Goal: Task Accomplishment & Management: Use online tool/utility

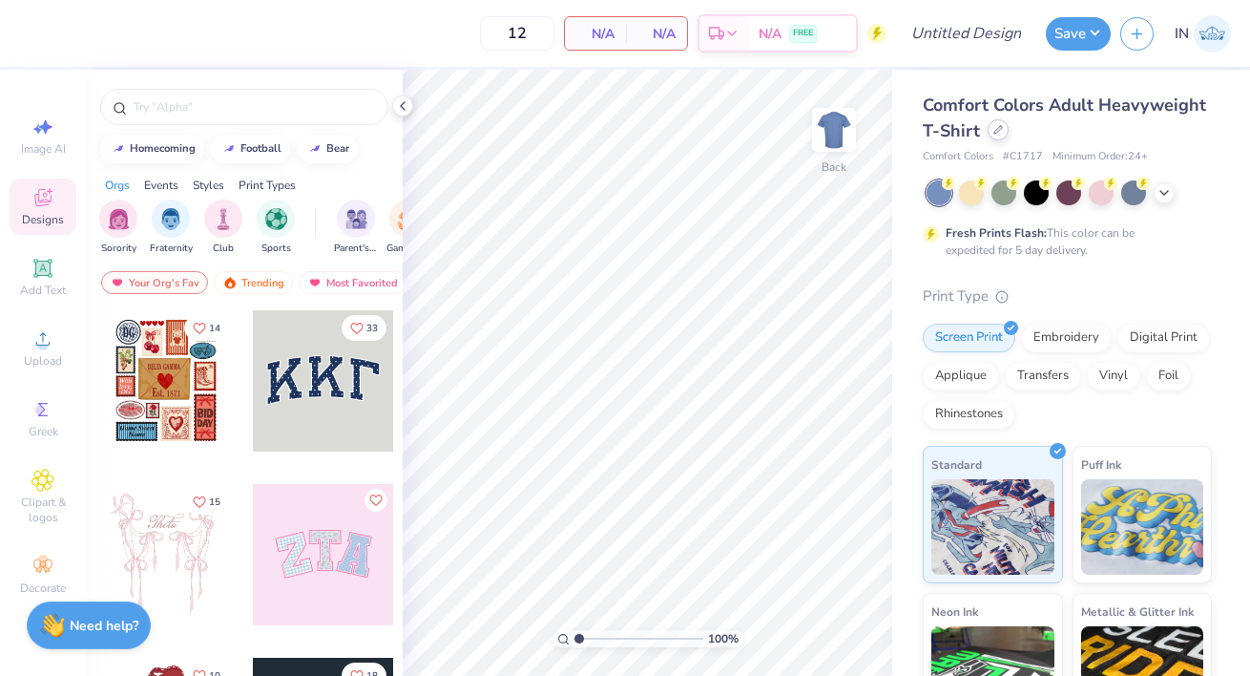
click at [1000, 128] on icon at bounding box center [998, 130] width 8 height 8
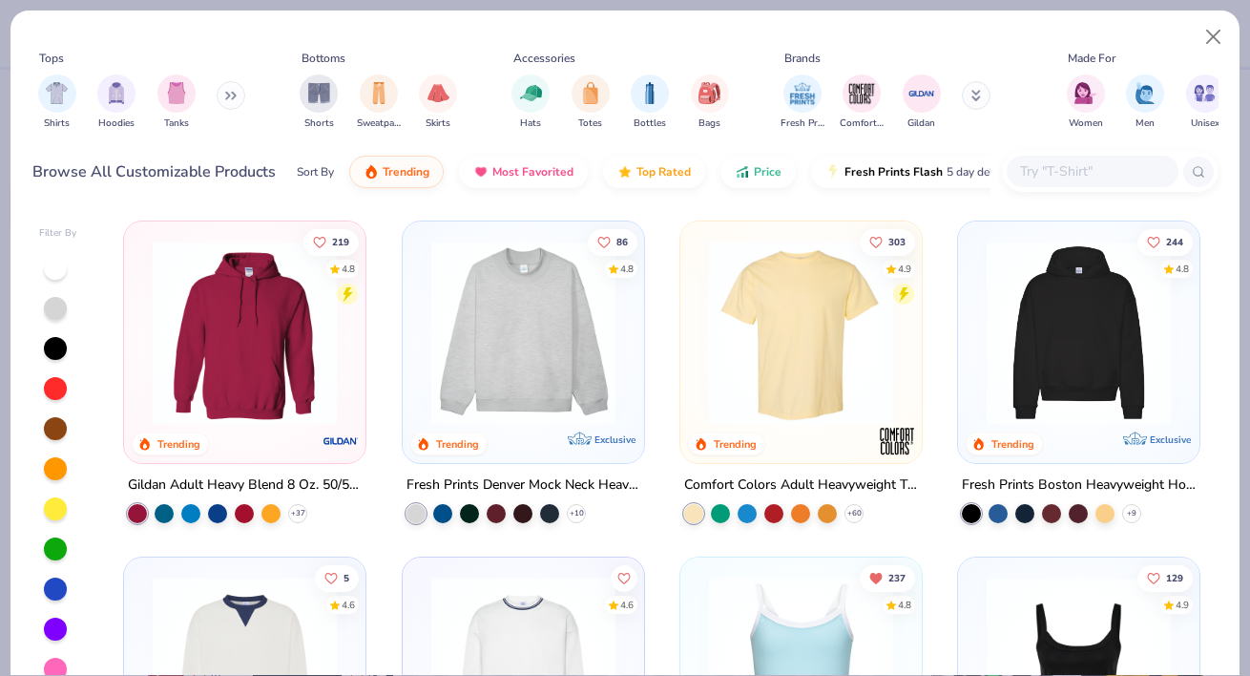
click at [1055, 164] on input "text" at bounding box center [1091, 171] width 147 height 22
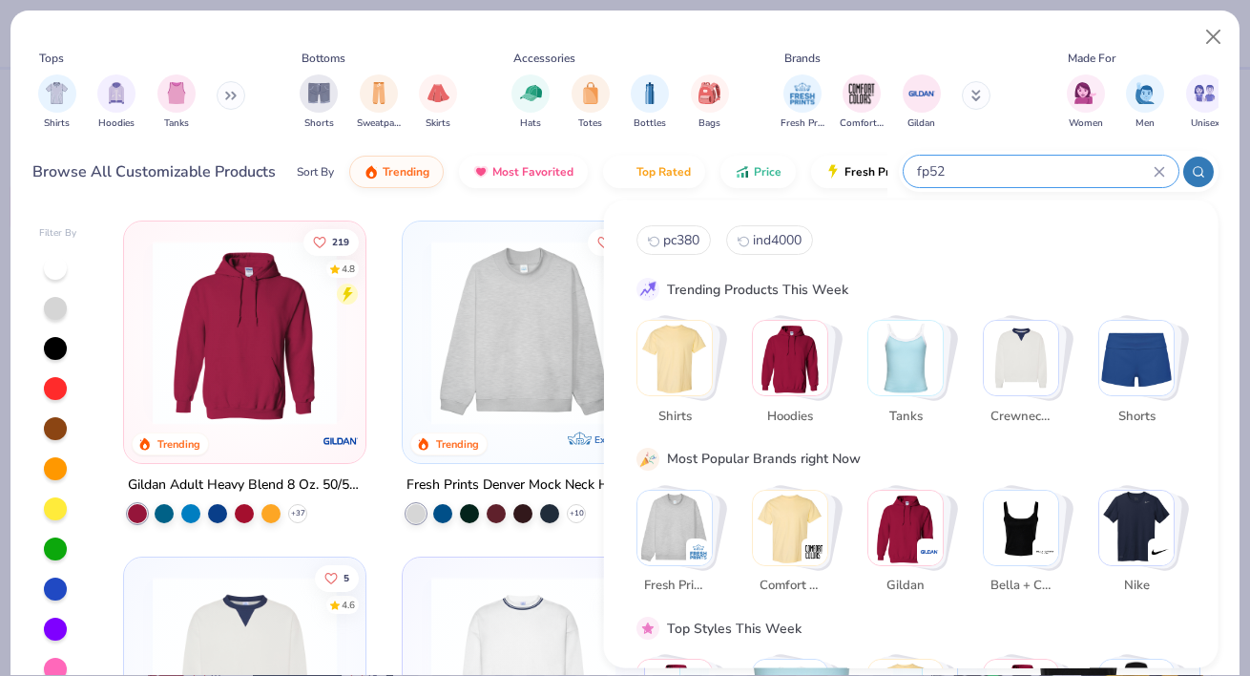
type input "fp52"
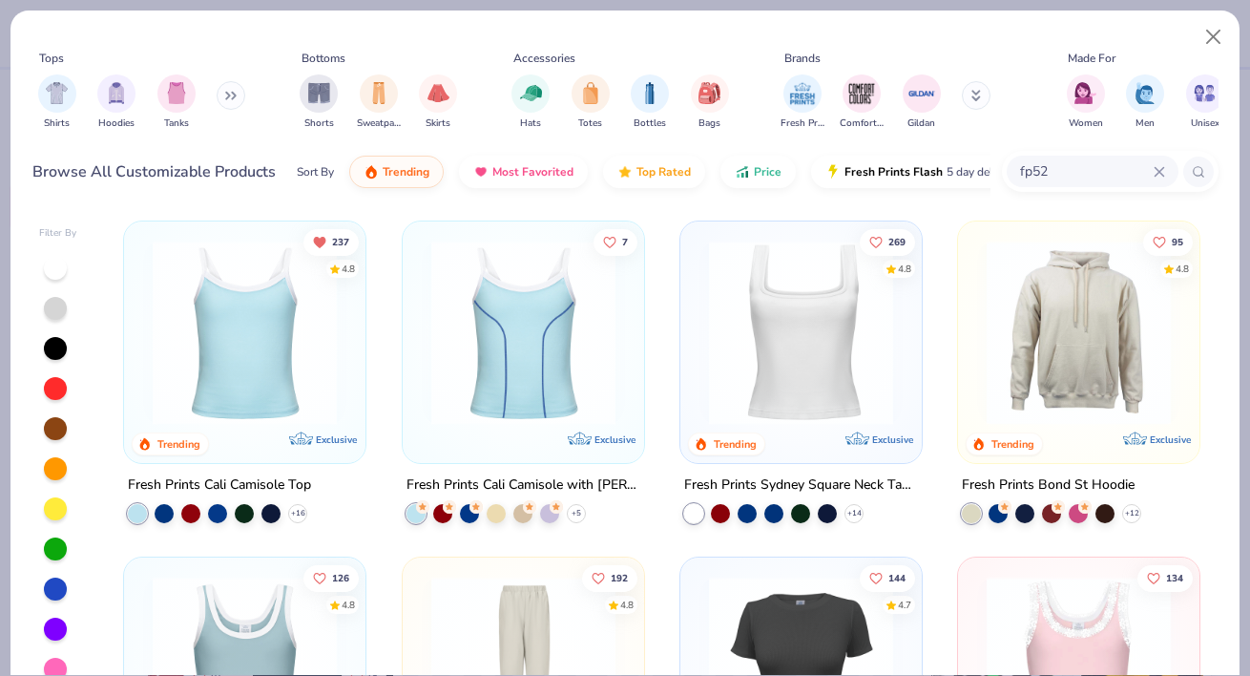
click at [260, 370] on img at bounding box center [244, 333] width 203 height 184
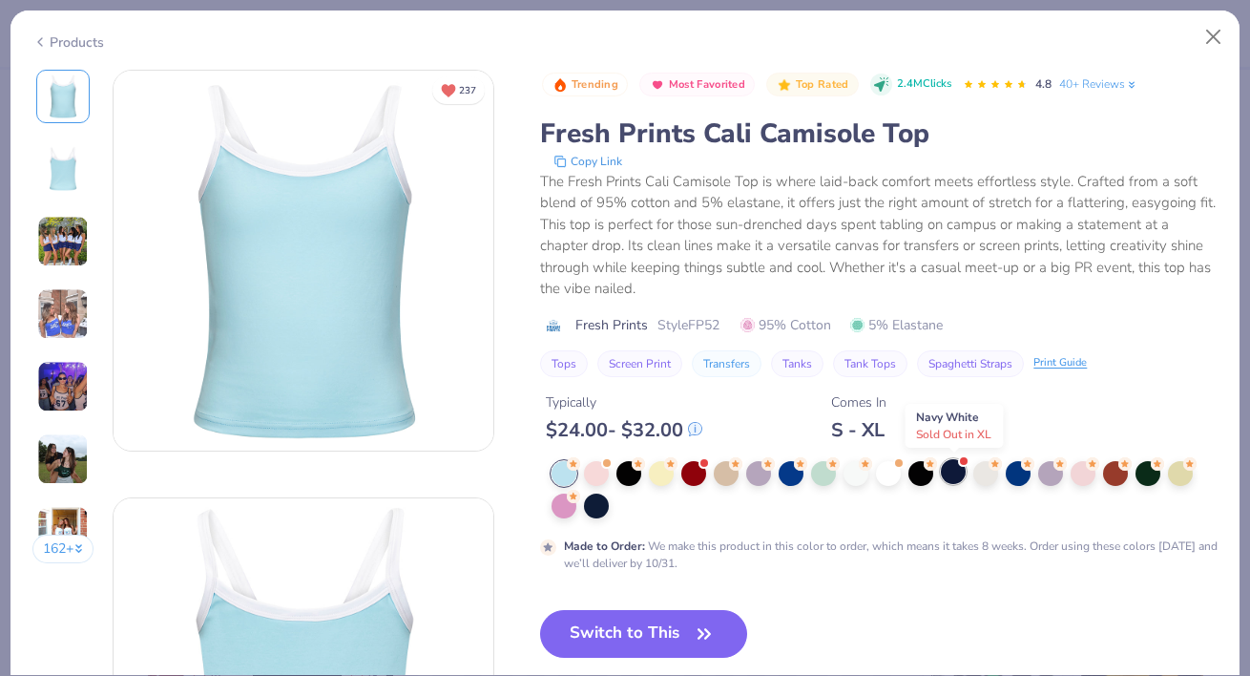
click at [952, 471] on div at bounding box center [953, 471] width 25 height 25
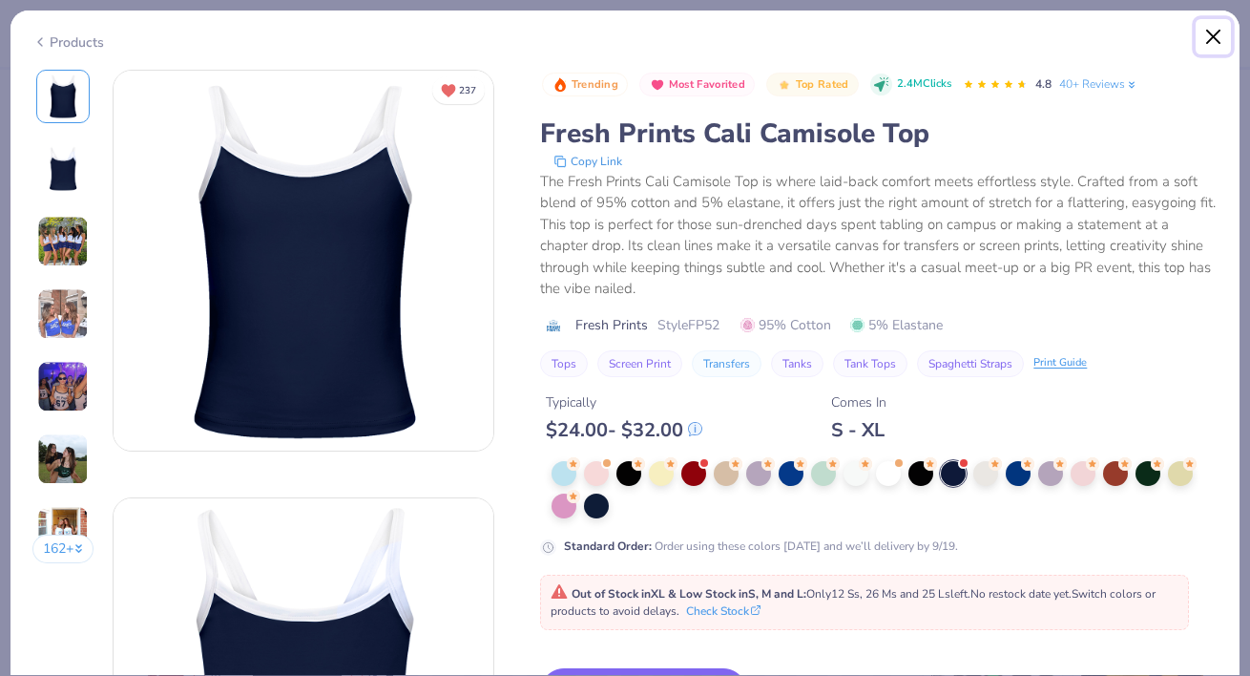
click at [1205, 45] on button "Close" at bounding box center [1214, 37] width 36 height 36
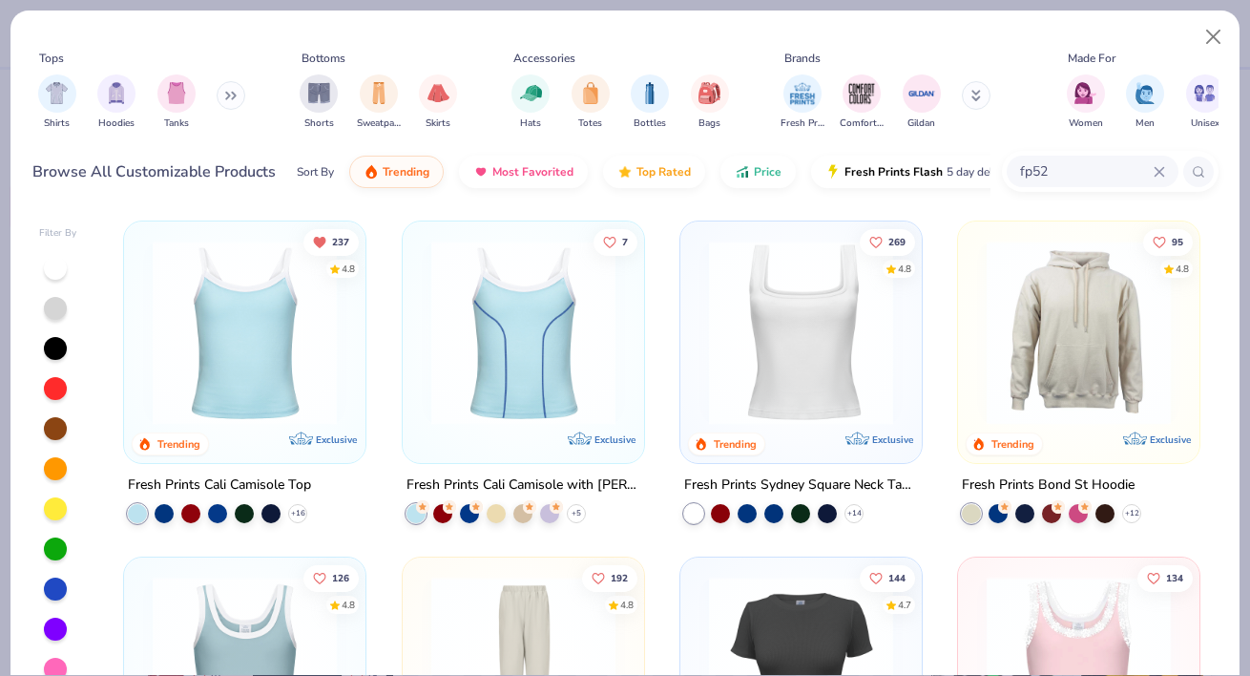
click at [301, 395] on img at bounding box center [244, 333] width 203 height 184
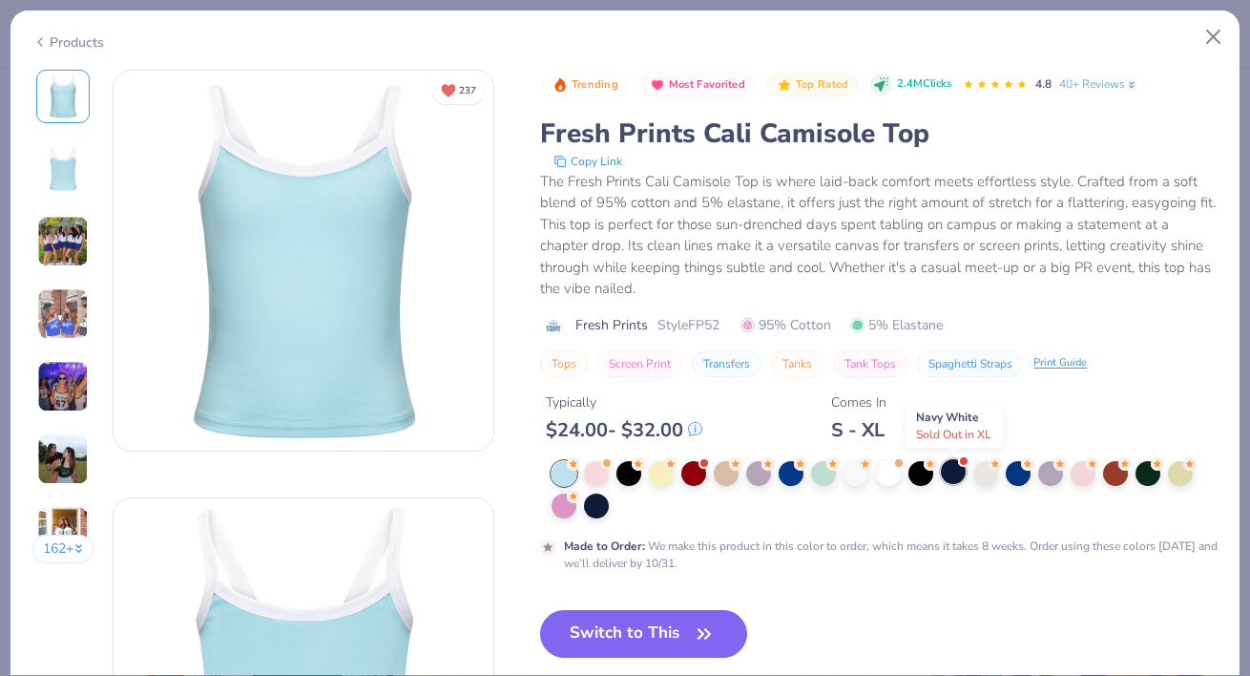
click at [950, 478] on div at bounding box center [953, 471] width 25 height 25
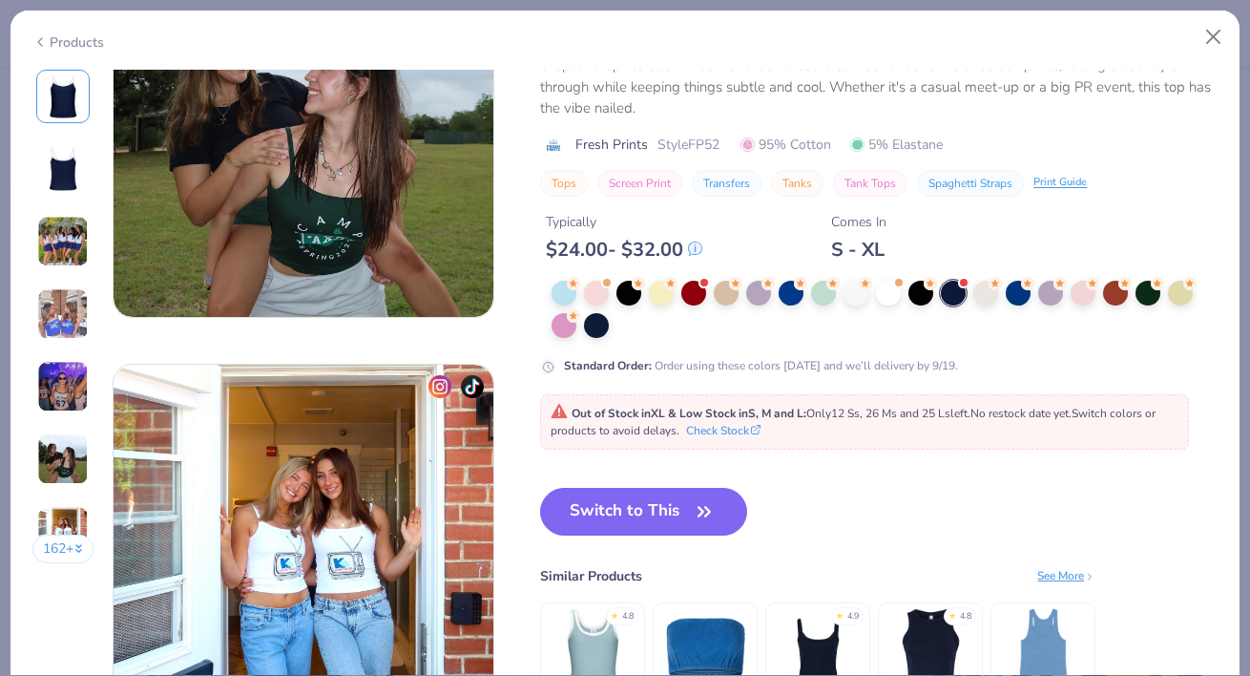
scroll to position [2280, 0]
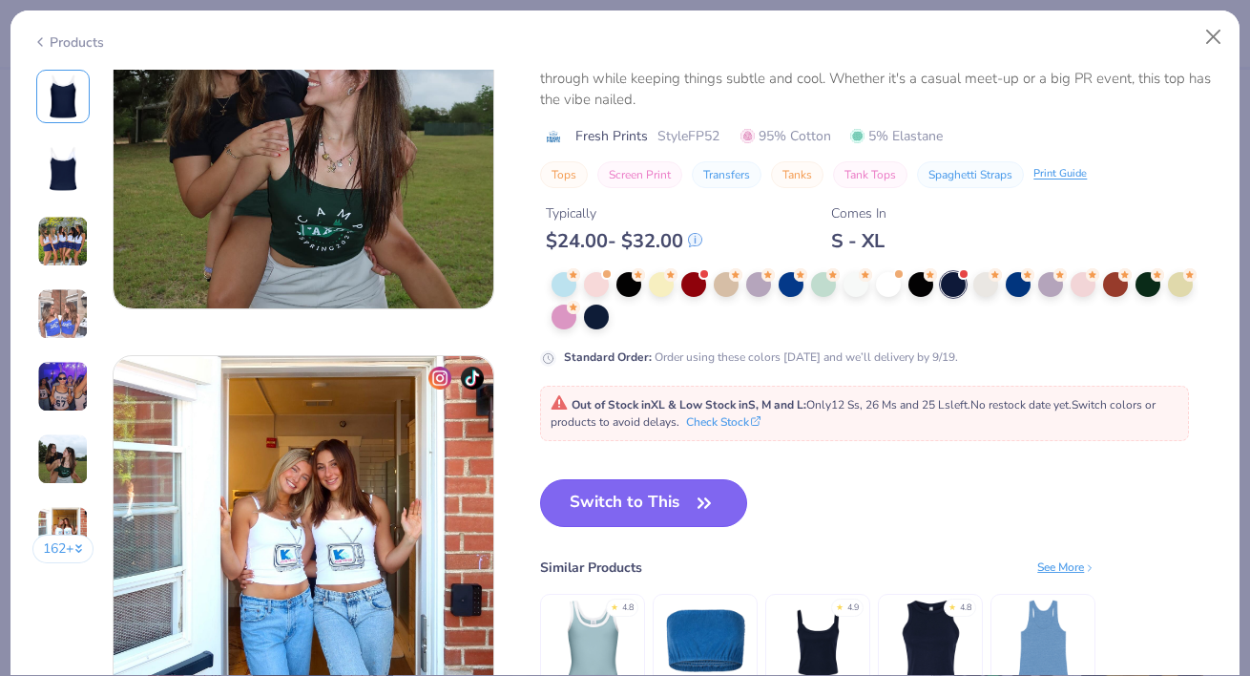
click at [687, 498] on button "Switch to This" at bounding box center [643, 503] width 207 height 48
type input "50"
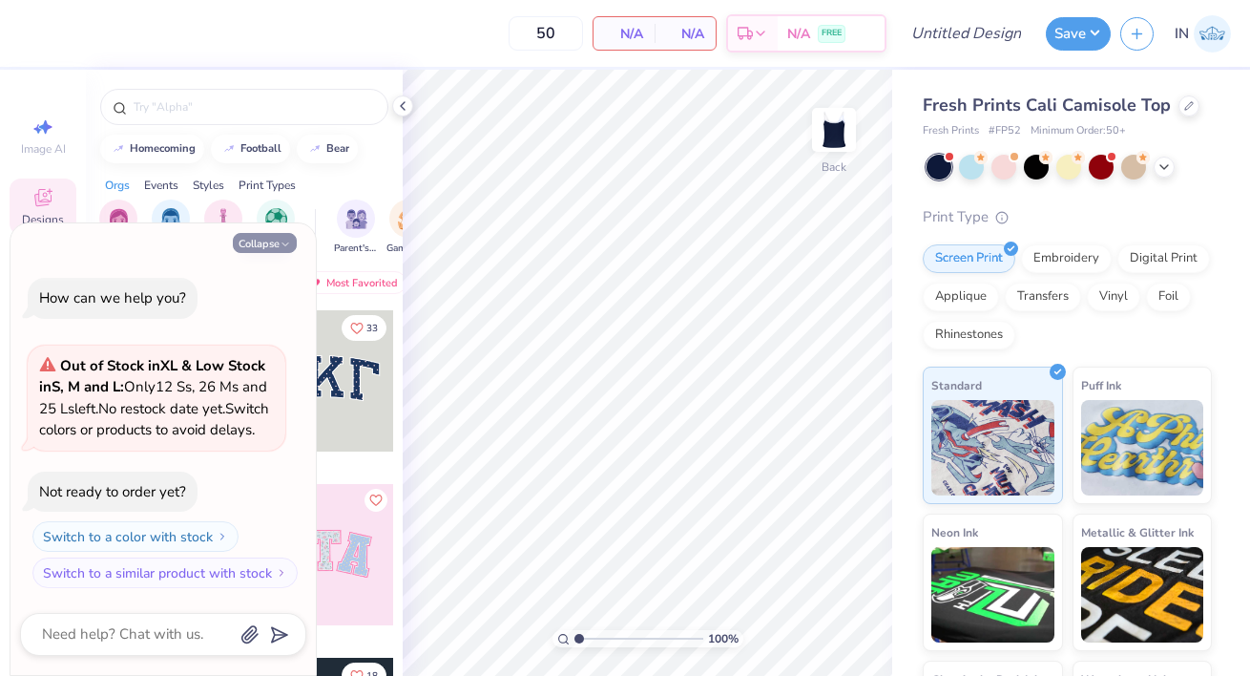
click at [277, 233] on button "Collapse" at bounding box center [265, 243] width 64 height 20
type textarea "x"
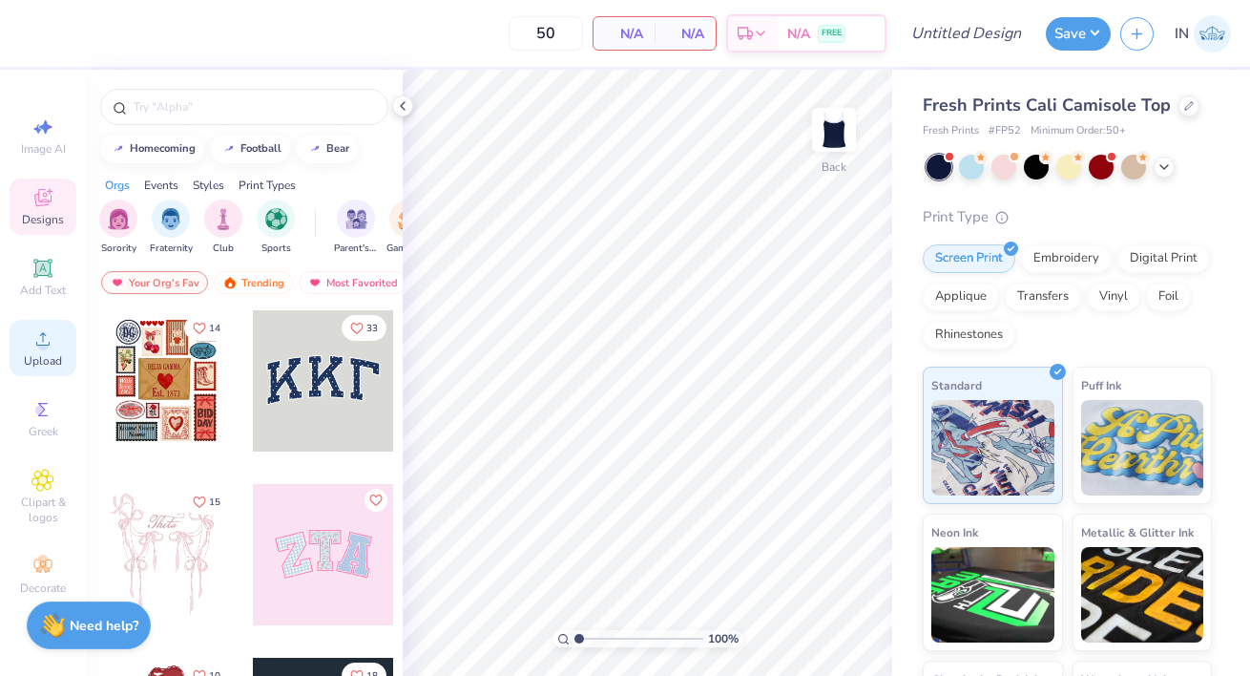
click at [42, 359] on span "Upload" at bounding box center [43, 360] width 38 height 15
click at [53, 358] on span "Upload" at bounding box center [43, 360] width 38 height 15
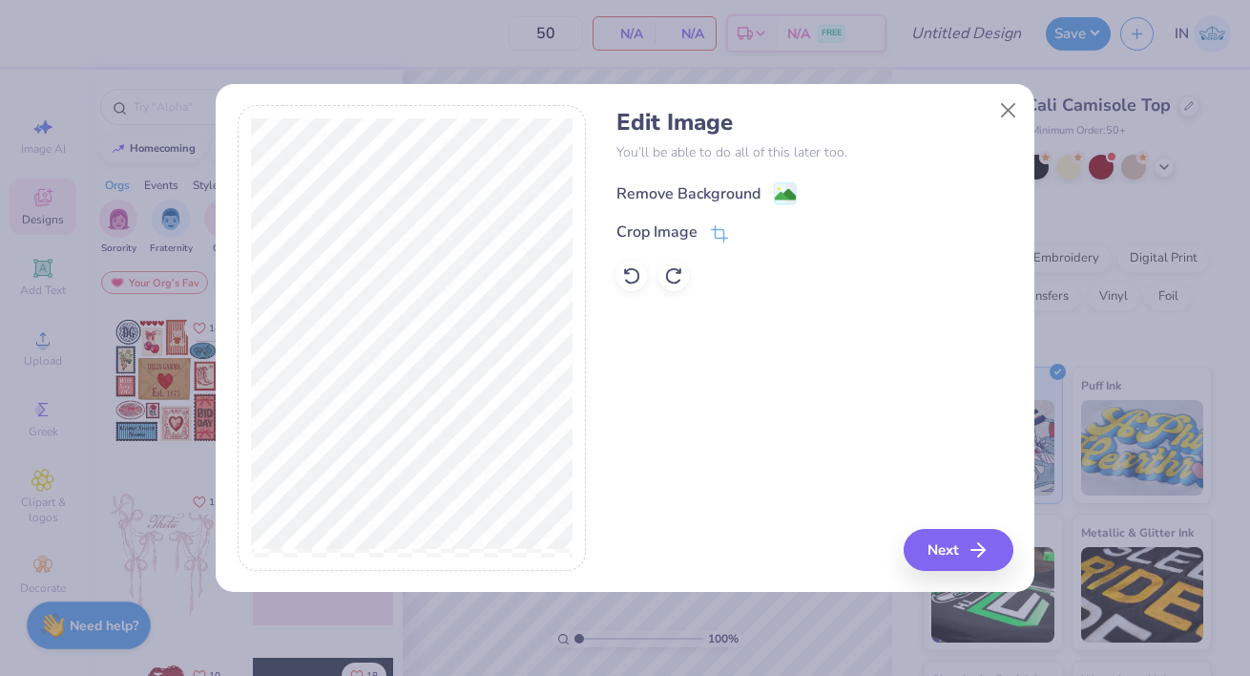
click at [785, 192] on image at bounding box center [785, 194] width 21 height 21
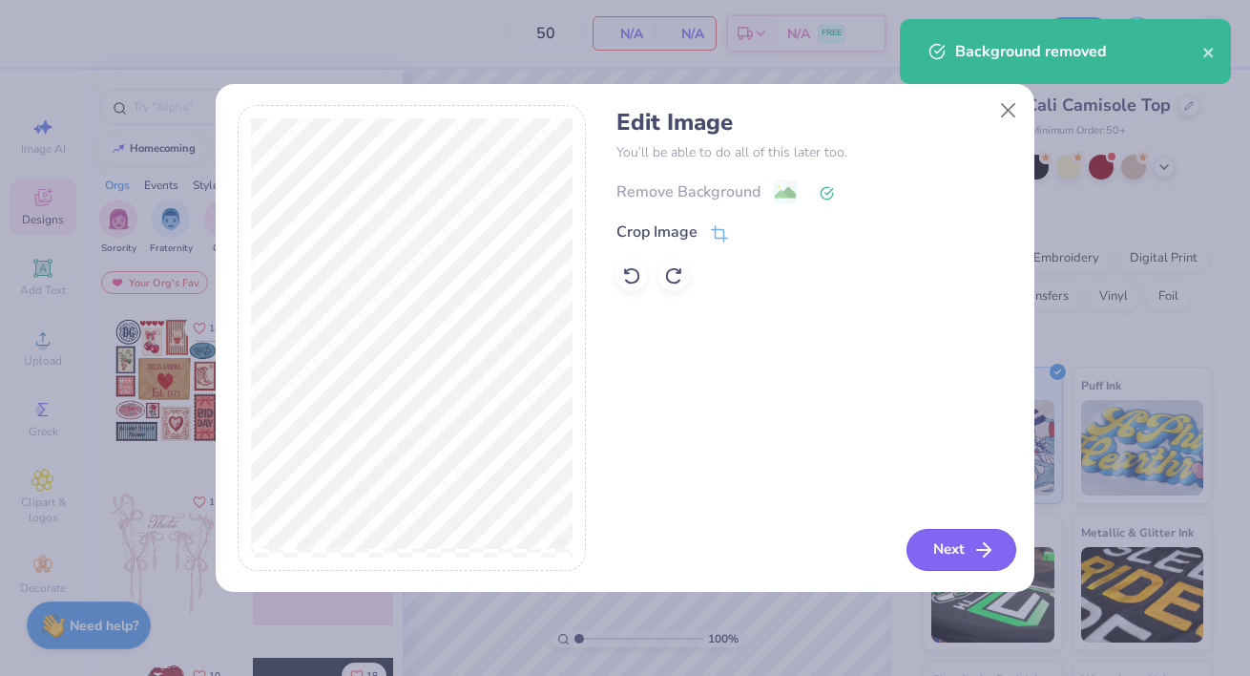
click at [967, 553] on button "Next" at bounding box center [962, 550] width 110 height 42
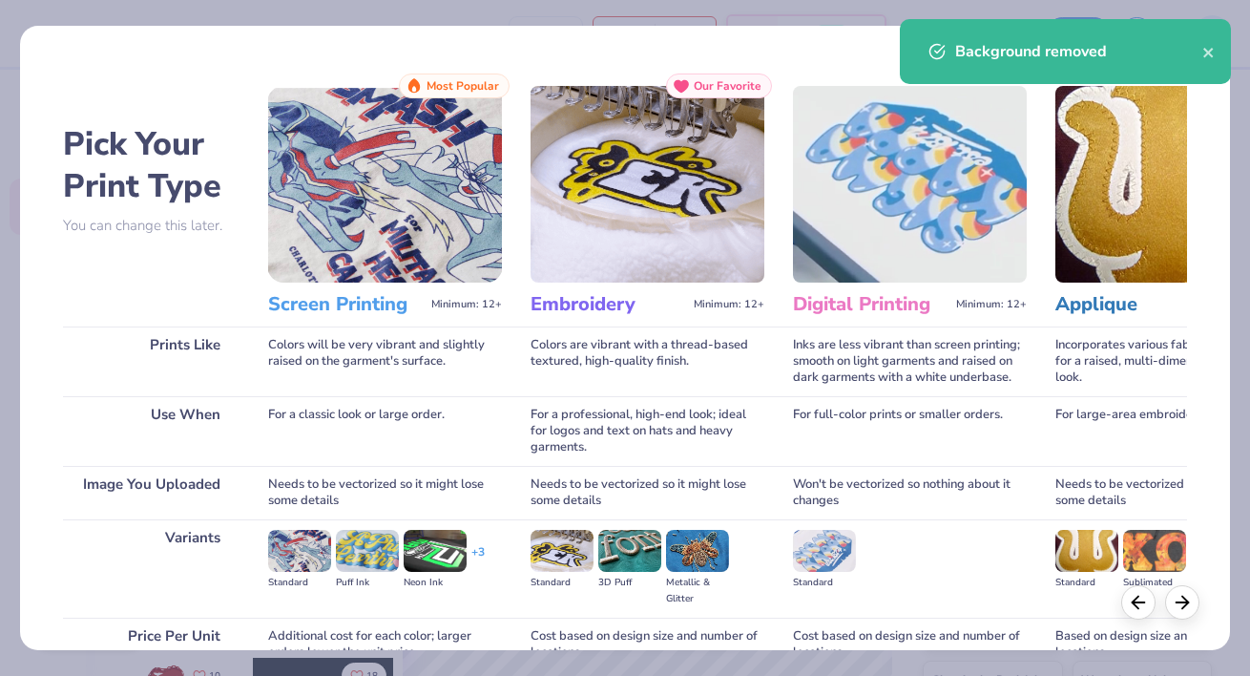
scroll to position [180, 0]
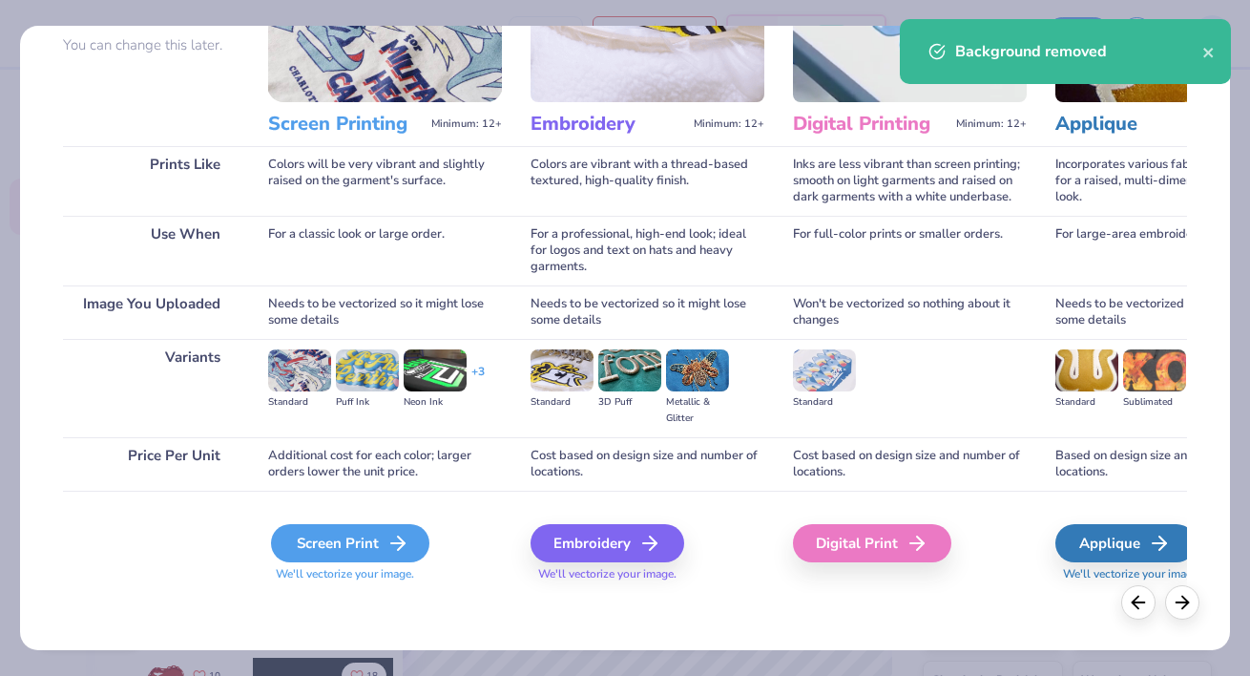
click at [369, 547] on div "Screen Print" at bounding box center [350, 543] width 158 height 38
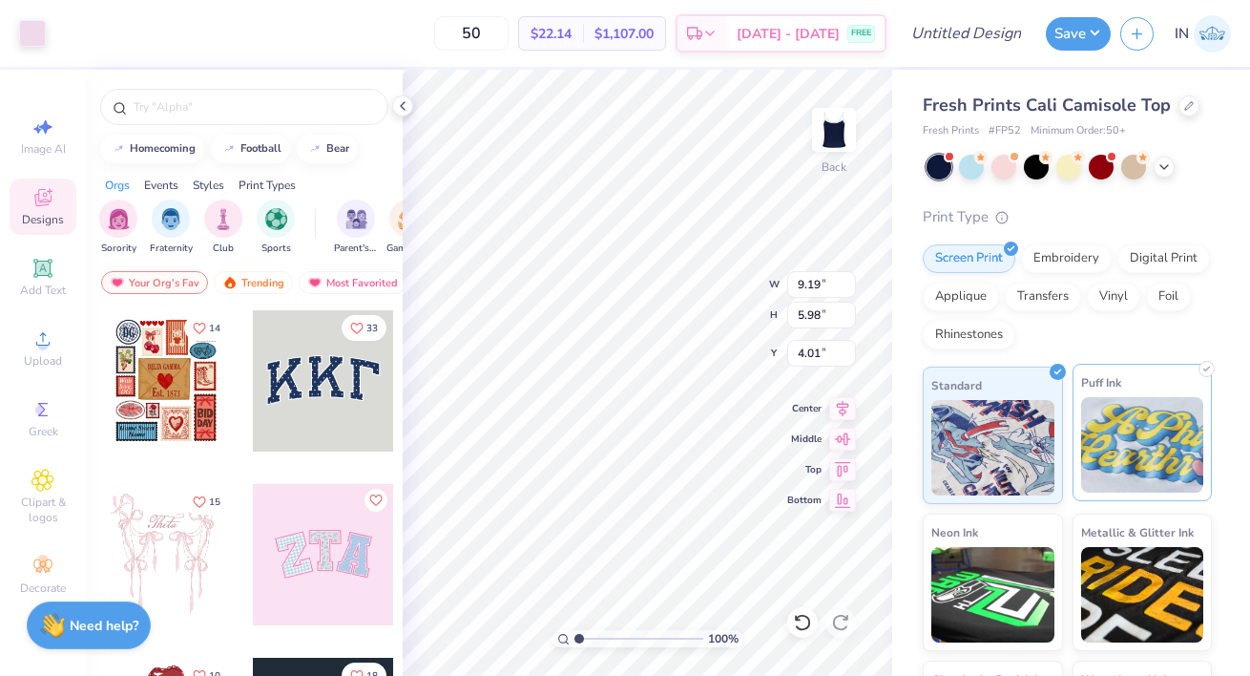
type input "0.25"
type input "6.03"
type input "3.93"
type input "1.66"
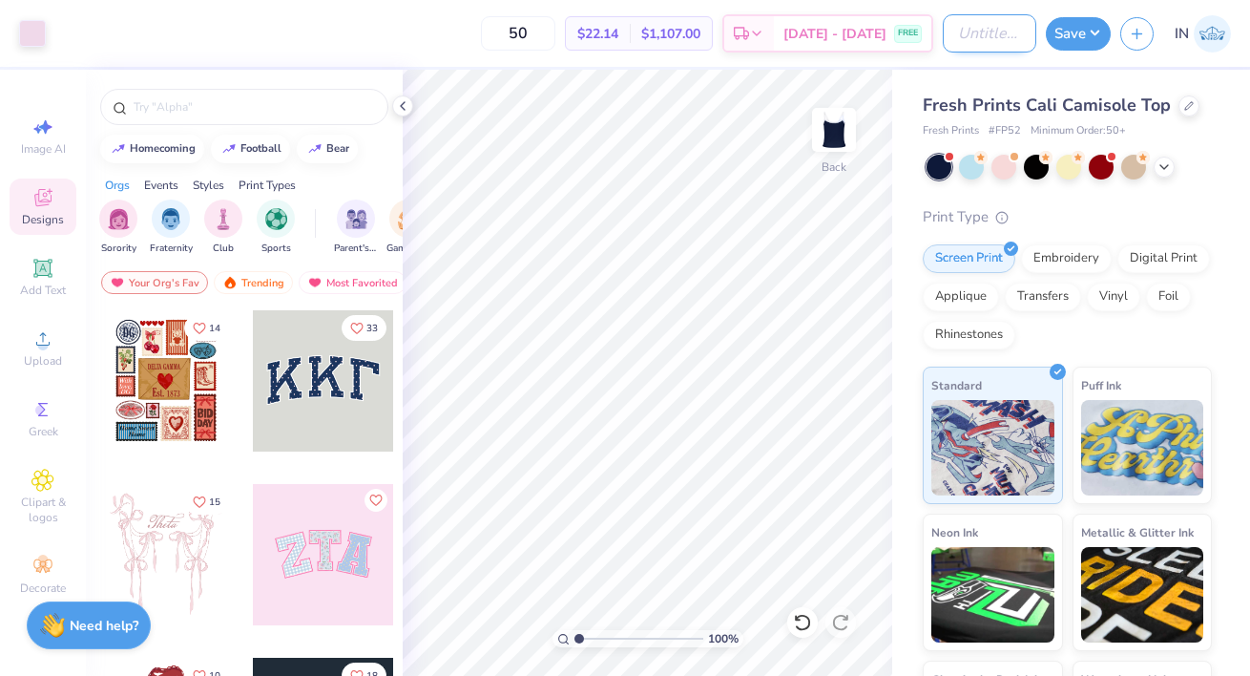
click at [973, 31] on input "Design Title" at bounding box center [990, 33] width 94 height 38
type input "DG Philanthropy Design"
click at [1074, 38] on button "Save" at bounding box center [1078, 30] width 65 height 33
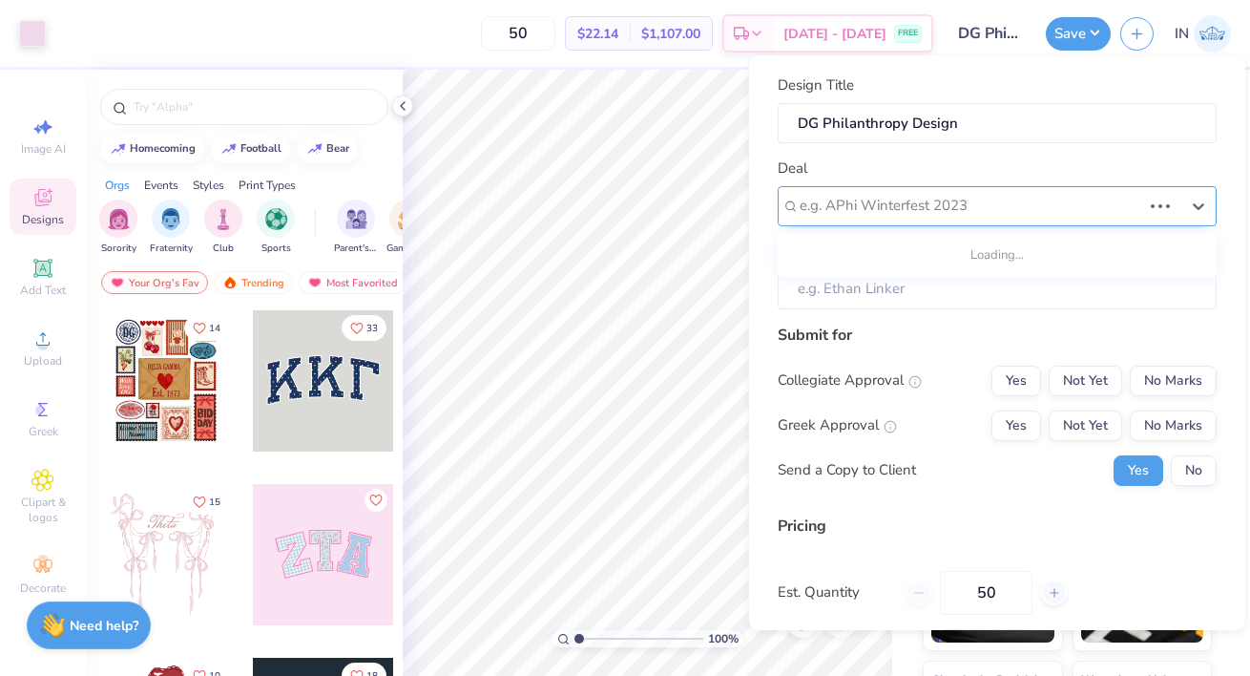
click at [1035, 195] on div at bounding box center [971, 206] width 342 height 26
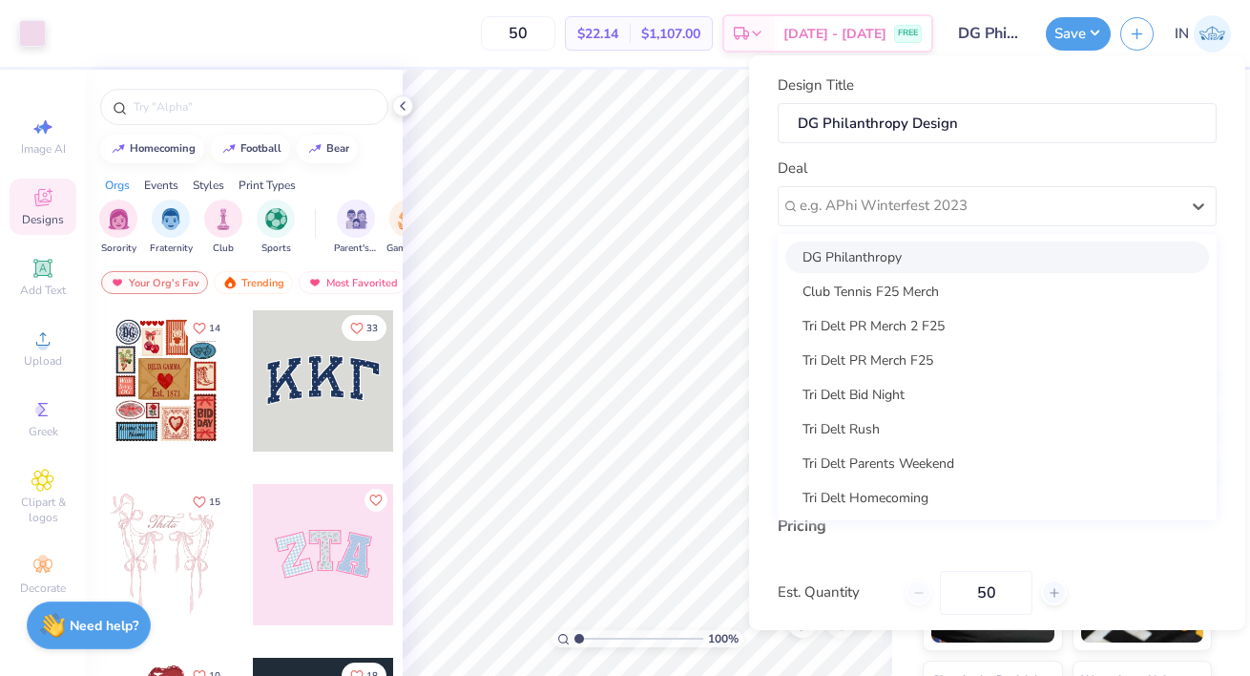
click at [960, 261] on div "DG Philanthropy" at bounding box center [997, 256] width 424 height 31
type input "[PERSON_NAME]"
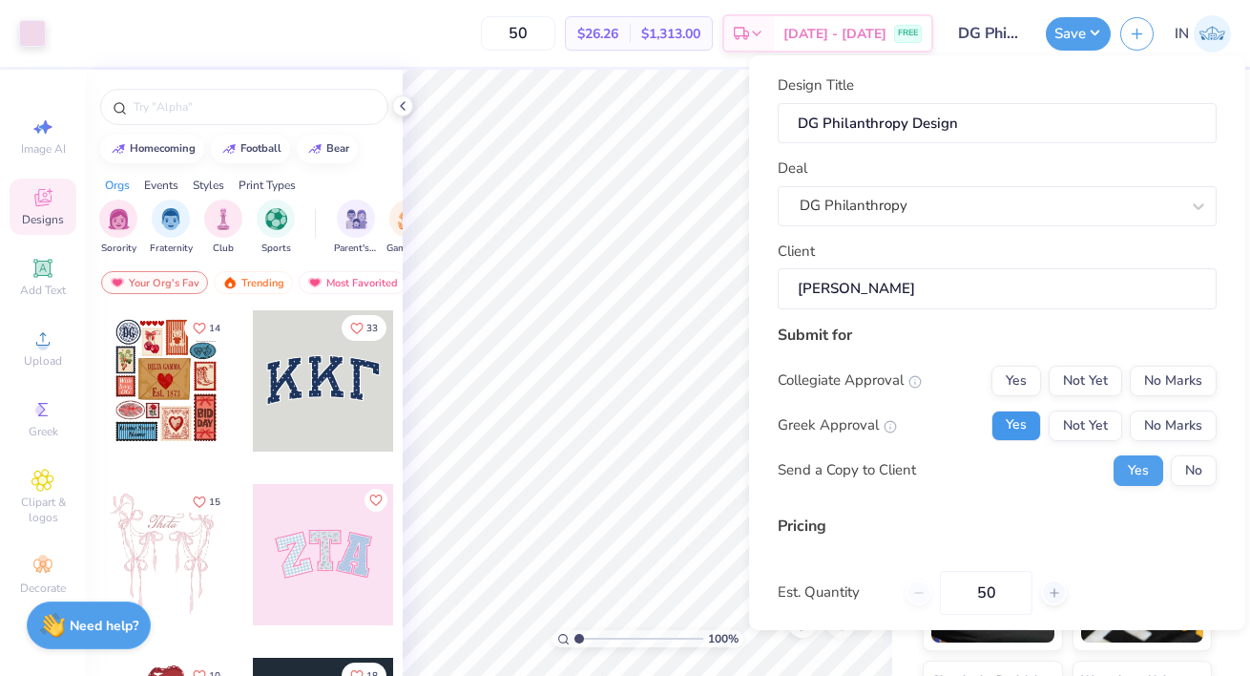
click at [1014, 429] on button "Yes" at bounding box center [1017, 425] width 50 height 31
click at [1070, 429] on button "Not Yet" at bounding box center [1085, 425] width 73 height 31
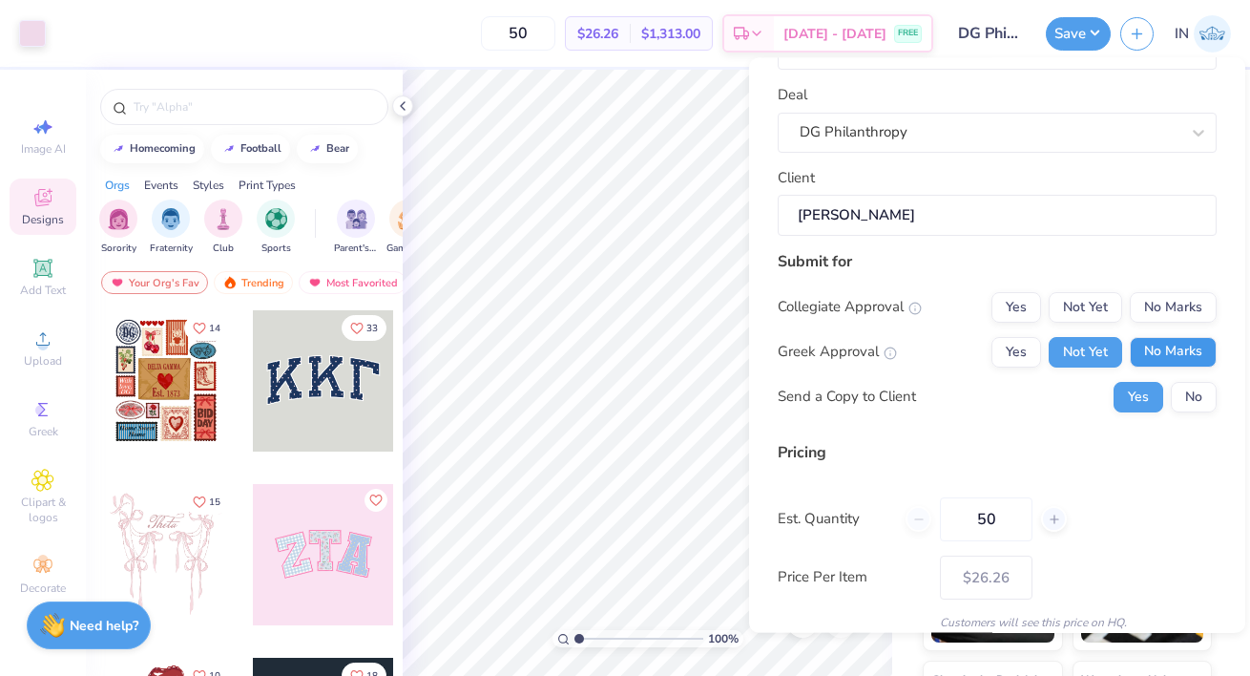
scroll to position [83, 0]
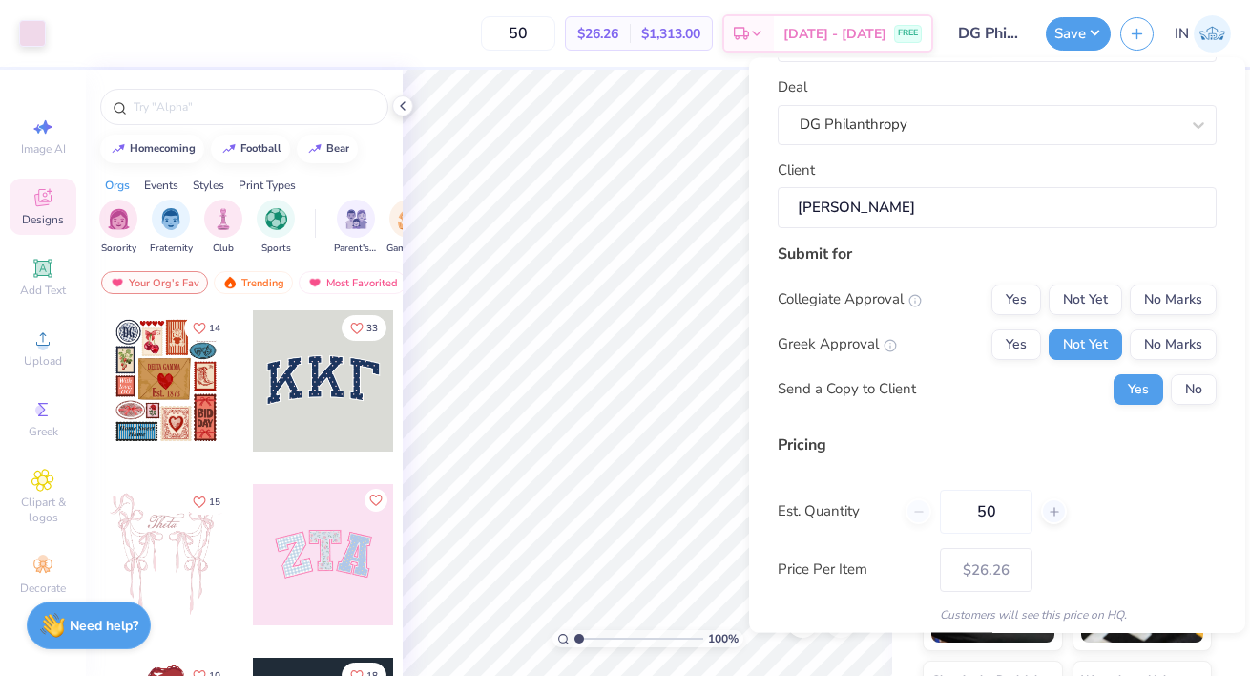
click at [1195, 272] on div "Submit for Collegiate Approval Yes Not Yet No Marks Greek Approval Yes Not Yet …" at bounding box center [997, 330] width 439 height 177
click at [1193, 301] on button "No Marks" at bounding box center [1173, 299] width 87 height 31
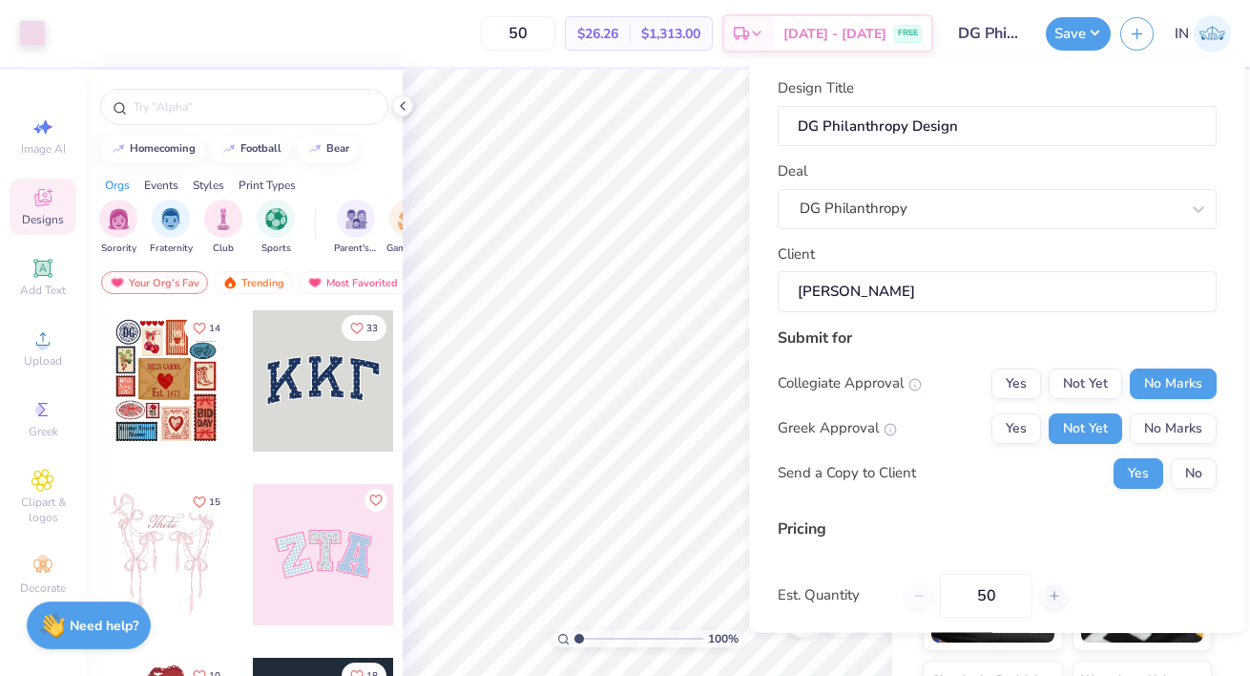
scroll to position [153, 0]
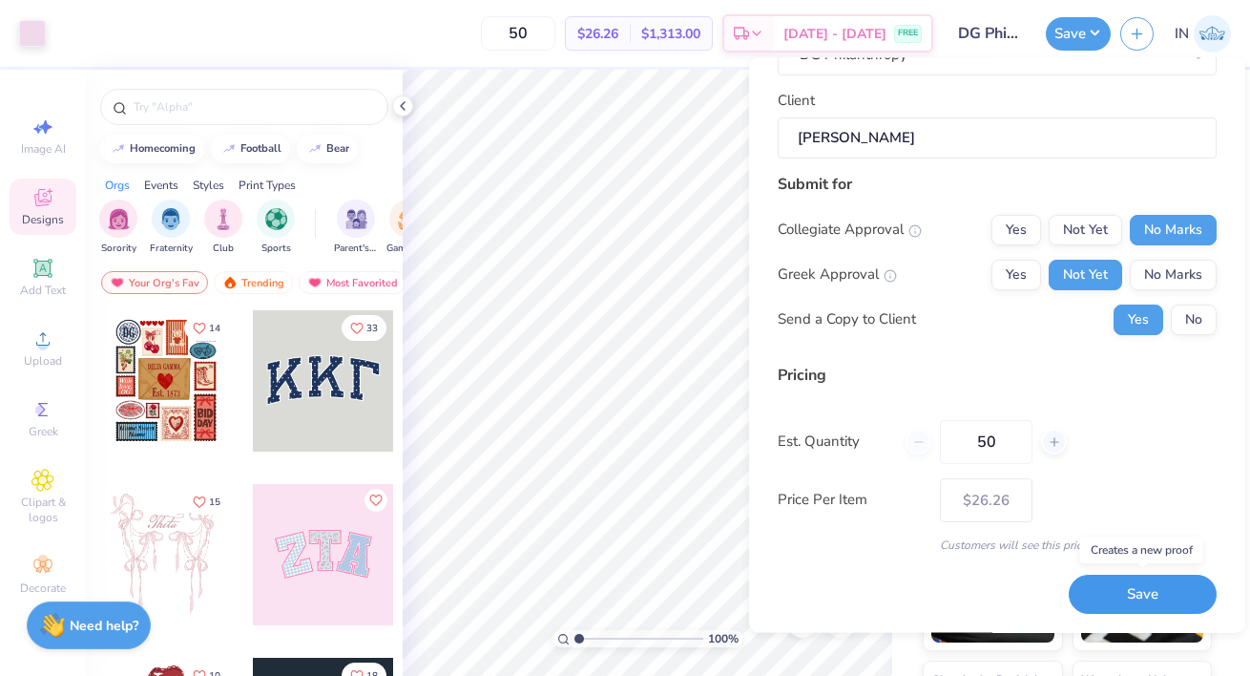
click at [1125, 585] on button "Save" at bounding box center [1143, 594] width 148 height 39
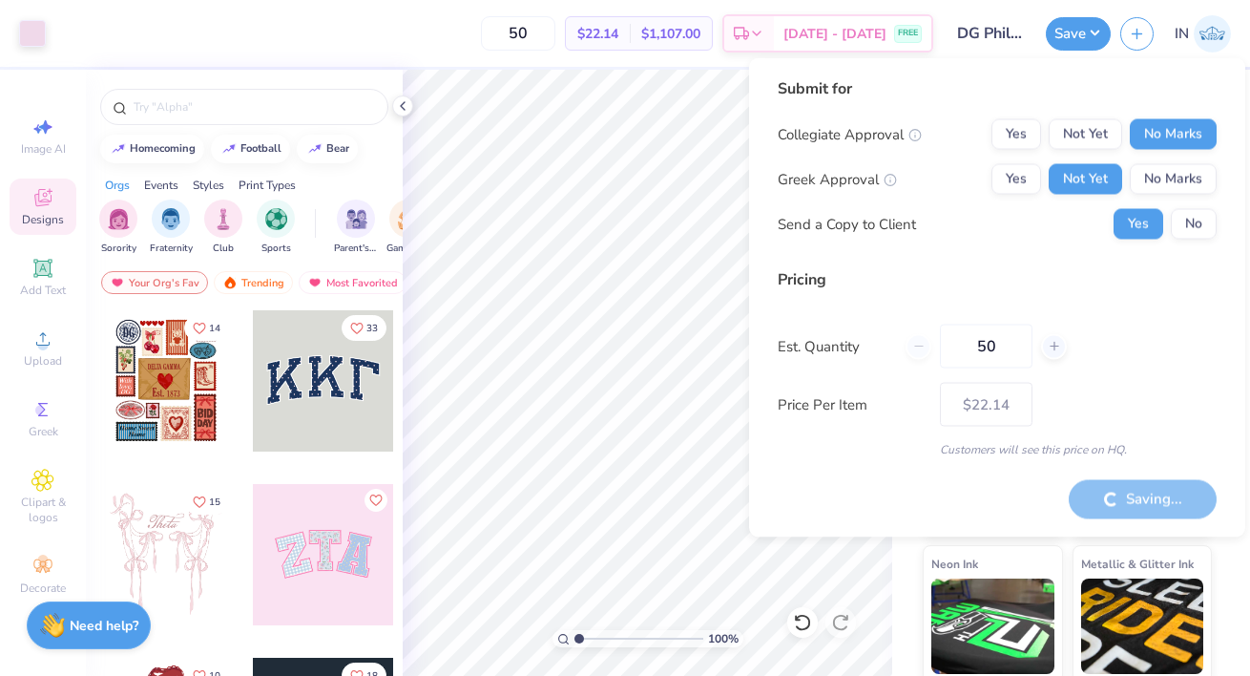
type input "– –"
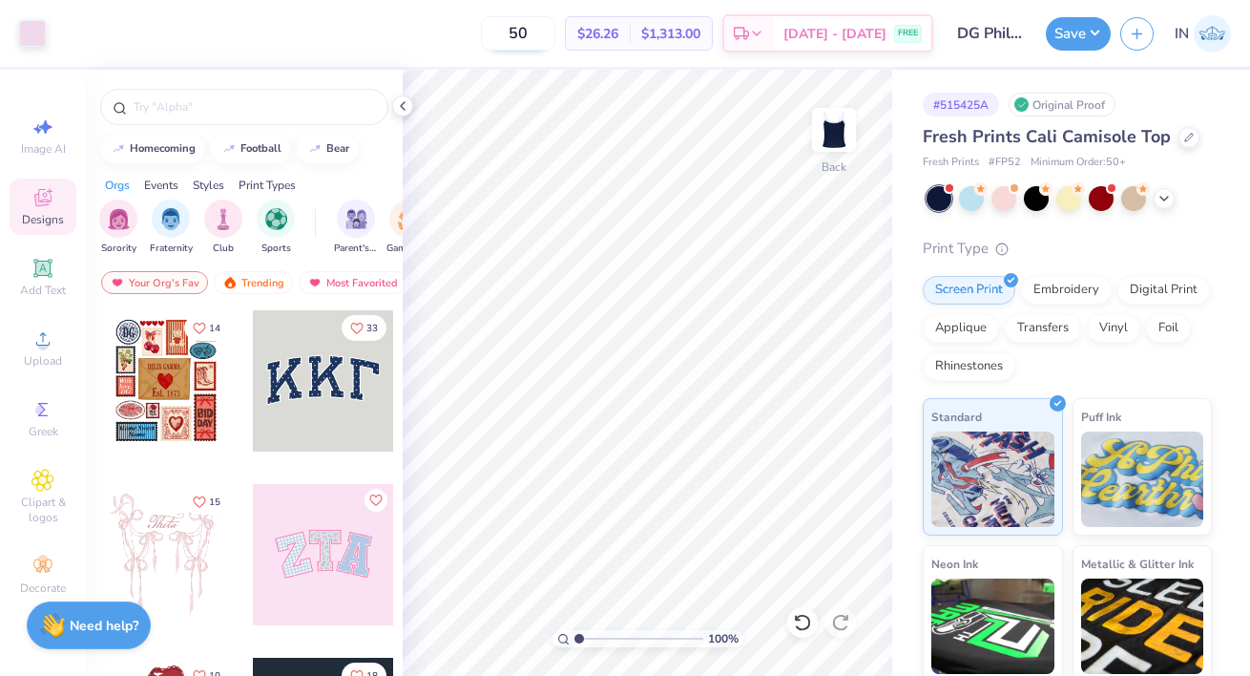
click at [550, 22] on input "50" at bounding box center [518, 33] width 74 height 34
type input "5"
type input "120"
click at [764, 31] on icon at bounding box center [756, 36] width 15 height 15
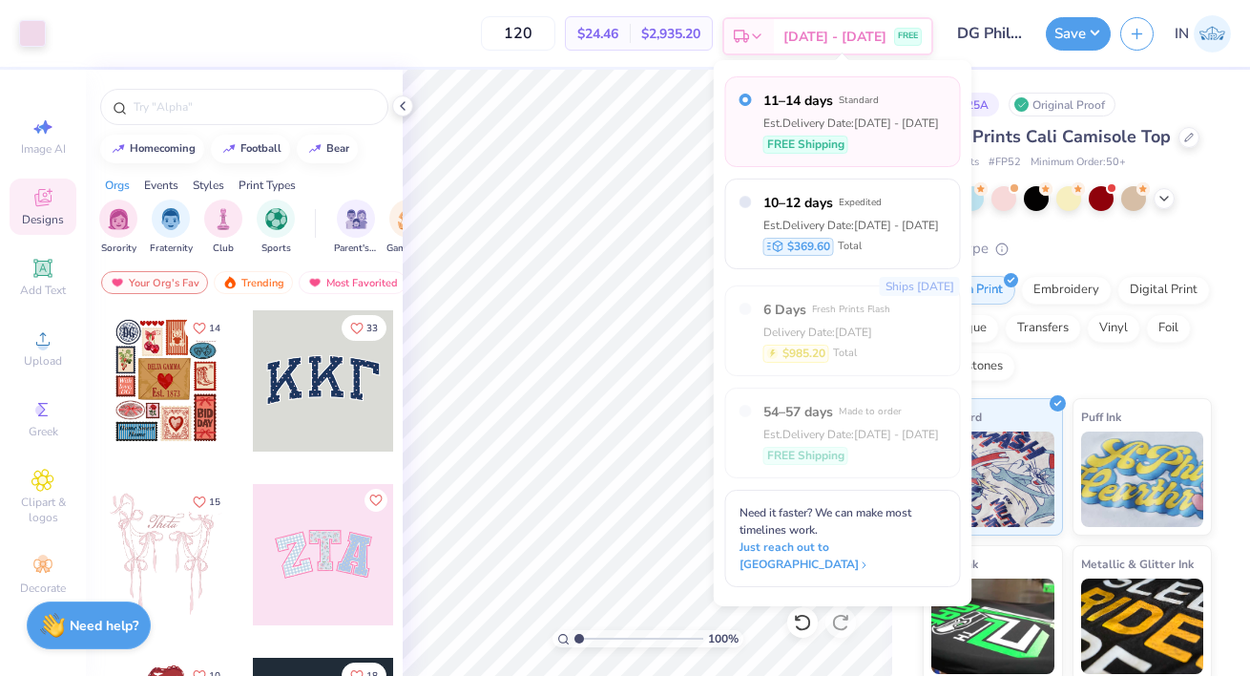
click at [764, 31] on icon at bounding box center [756, 36] width 15 height 15
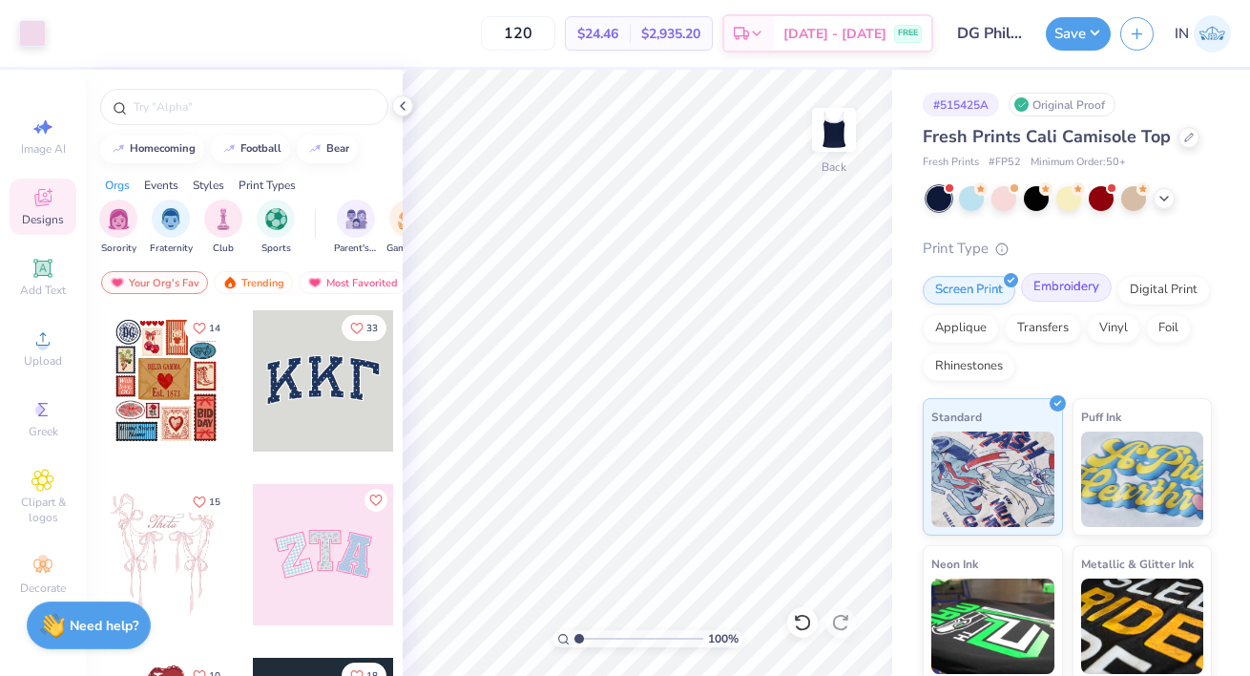
click at [1065, 283] on div "Embroidery" at bounding box center [1066, 287] width 91 height 29
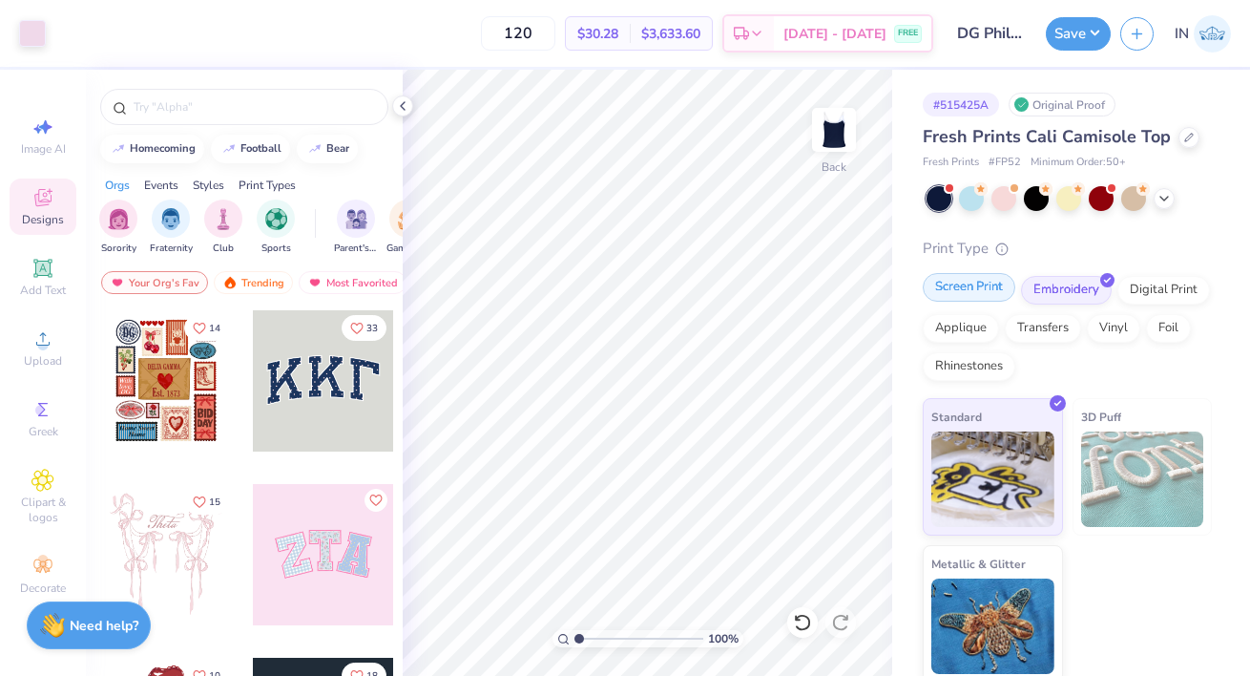
click at [988, 284] on div "Screen Print" at bounding box center [969, 287] width 93 height 29
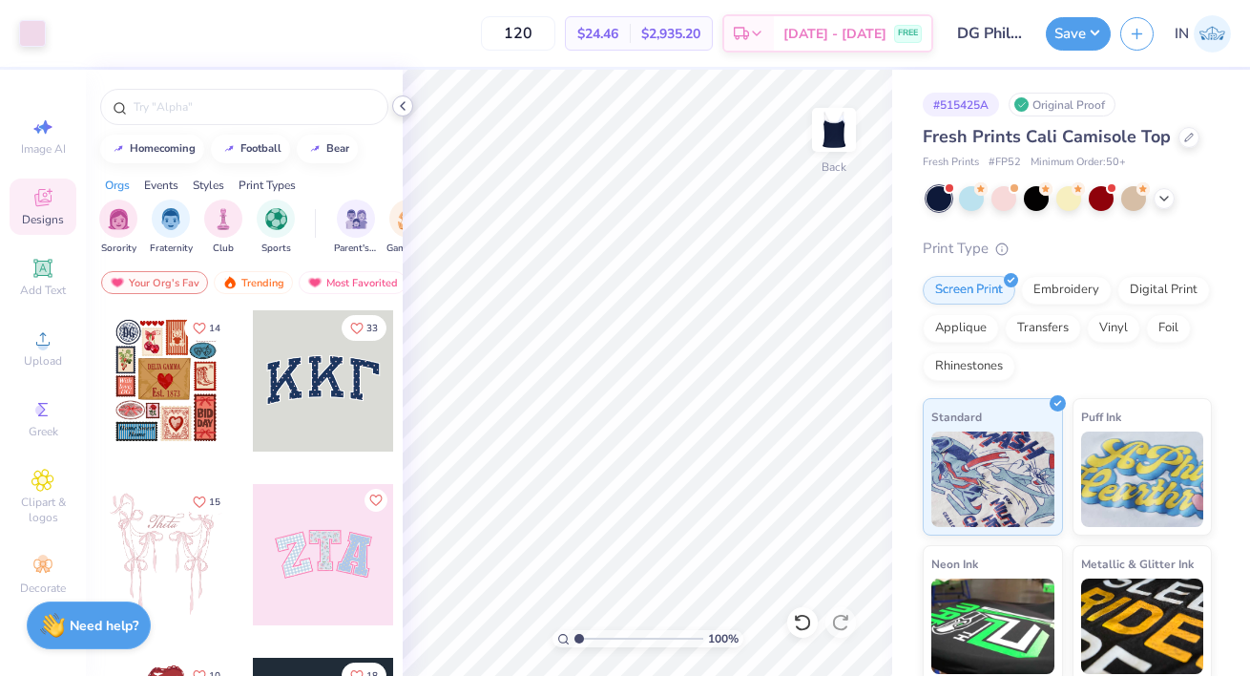
click at [408, 108] on icon at bounding box center [402, 105] width 15 height 15
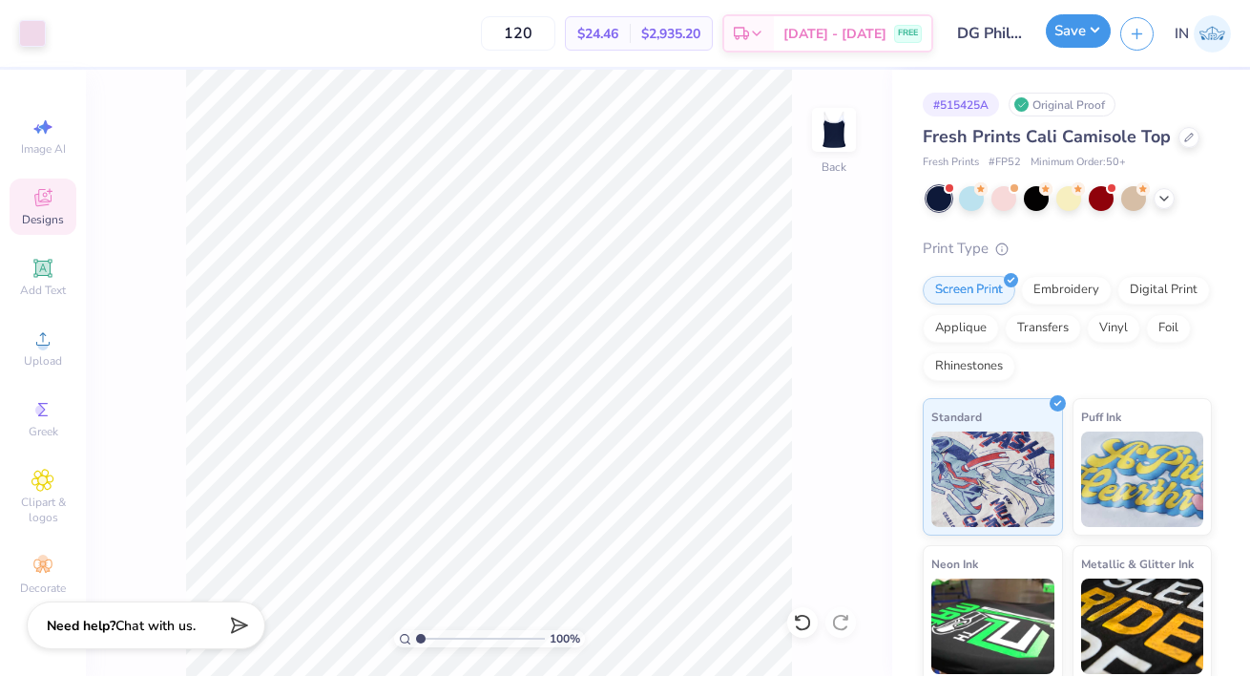
click at [1076, 33] on button "Save" at bounding box center [1078, 30] width 65 height 33
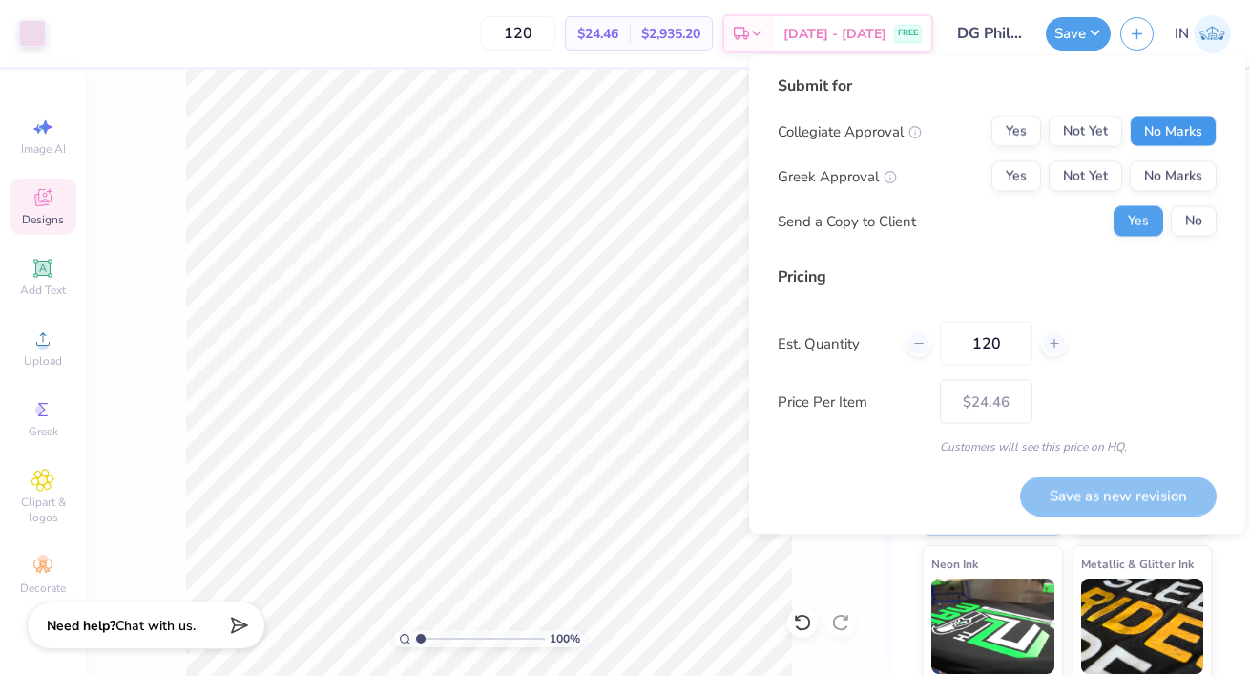
click at [1151, 141] on button "No Marks" at bounding box center [1173, 131] width 87 height 31
click at [1097, 129] on button "Not Yet" at bounding box center [1085, 131] width 73 height 31
click at [1169, 138] on button "No Marks" at bounding box center [1173, 131] width 87 height 31
click at [1089, 163] on button "Not Yet" at bounding box center [1085, 176] width 73 height 31
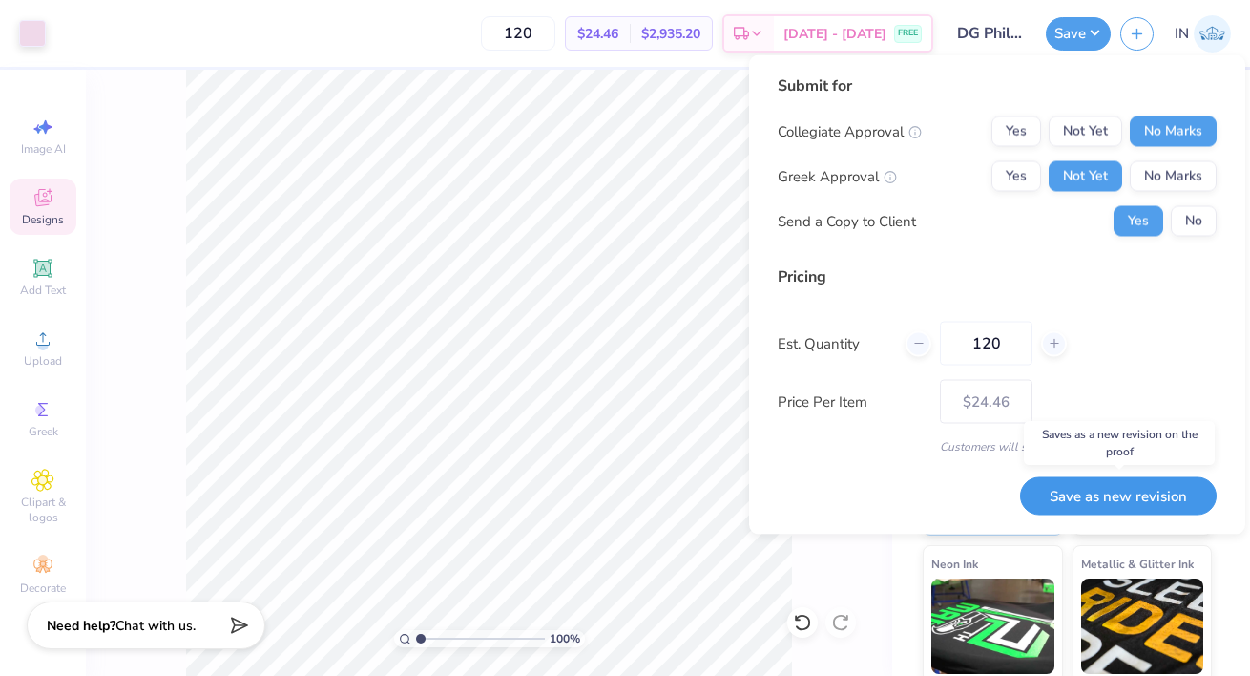
click at [1127, 504] on button "Save as new revision" at bounding box center [1118, 495] width 197 height 39
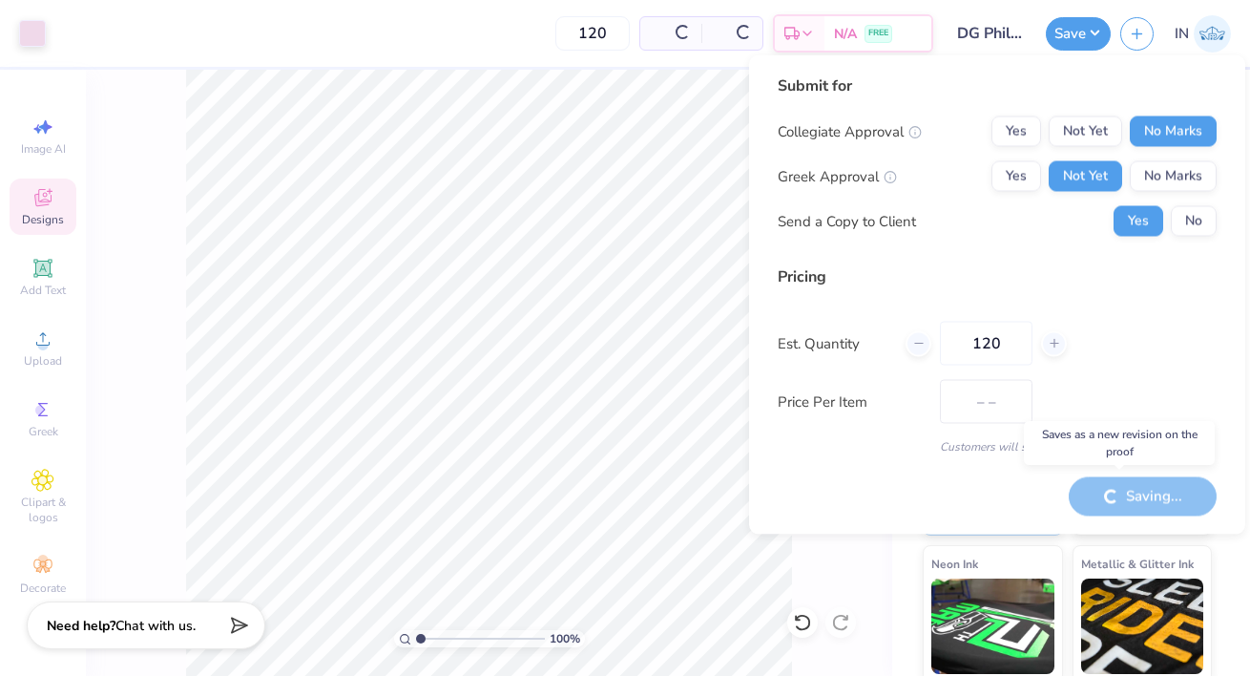
type input "$24.46"
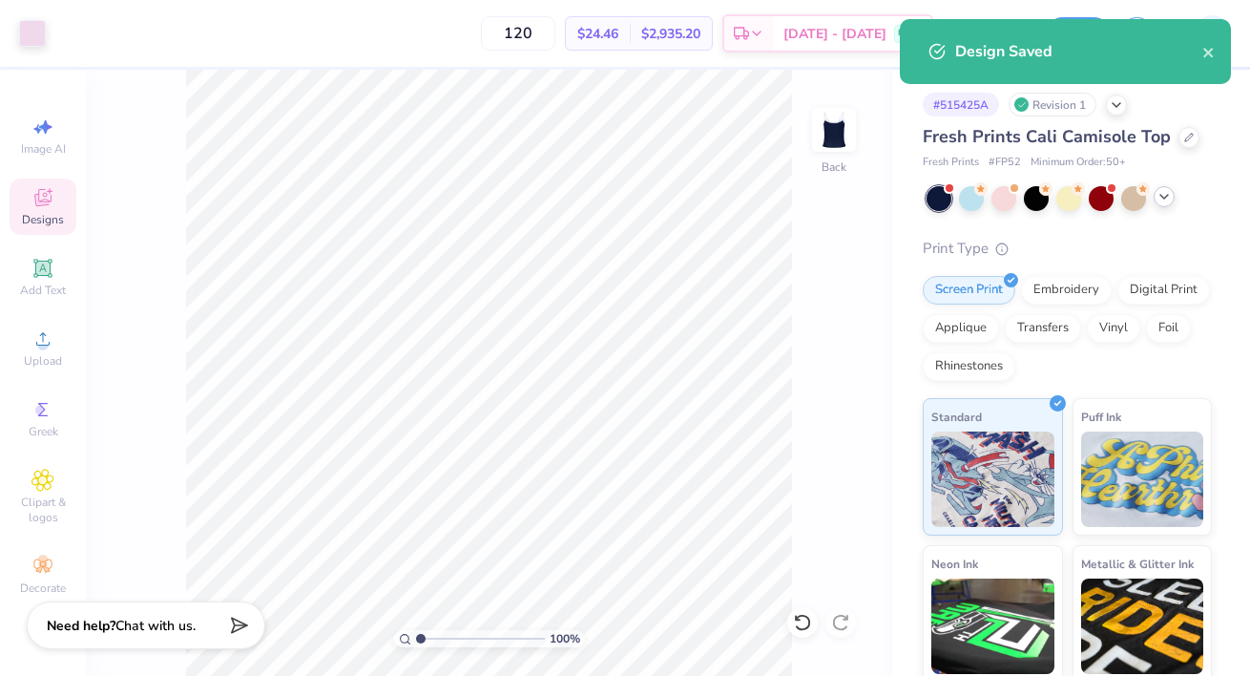
click at [1164, 202] on icon at bounding box center [1164, 196] width 15 height 15
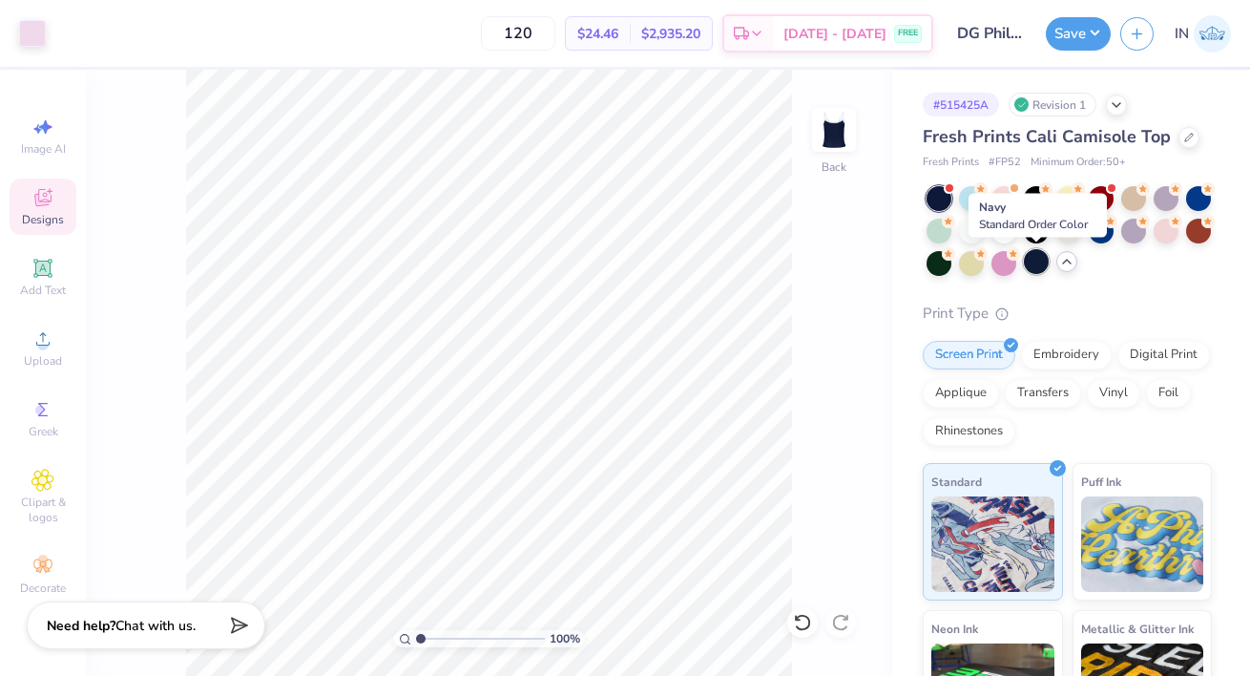
click at [1044, 261] on div at bounding box center [1036, 261] width 25 height 25
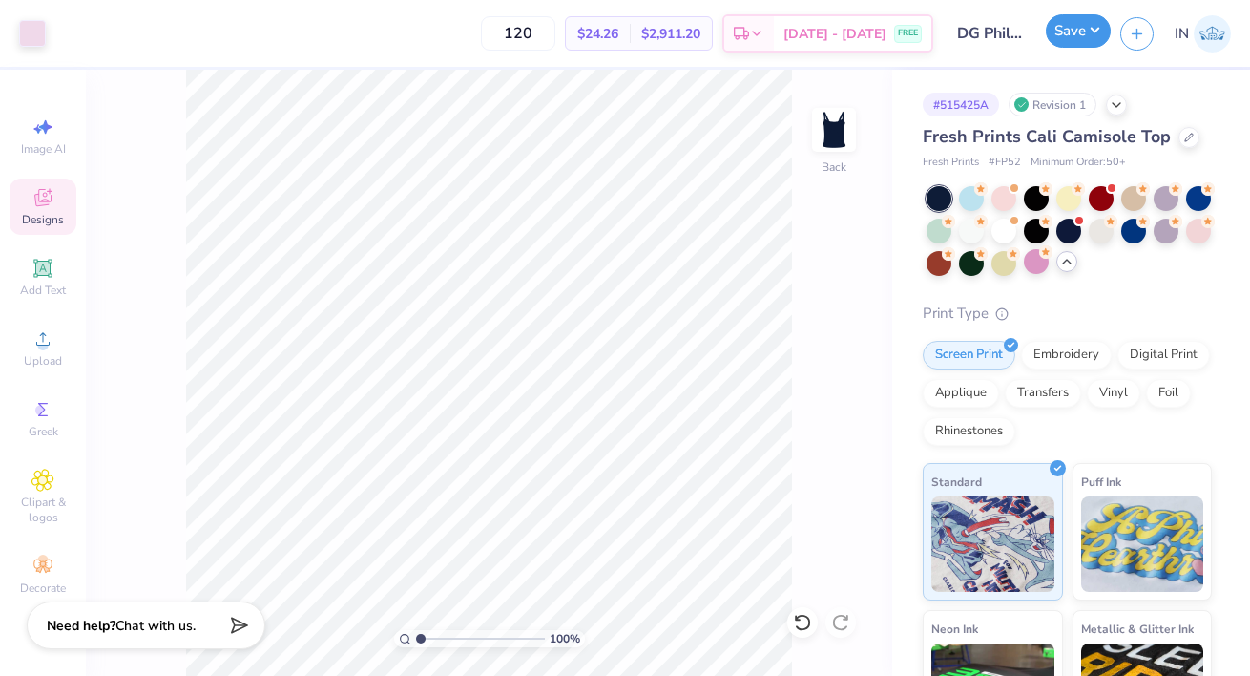
click at [1092, 29] on button "Save" at bounding box center [1078, 30] width 65 height 33
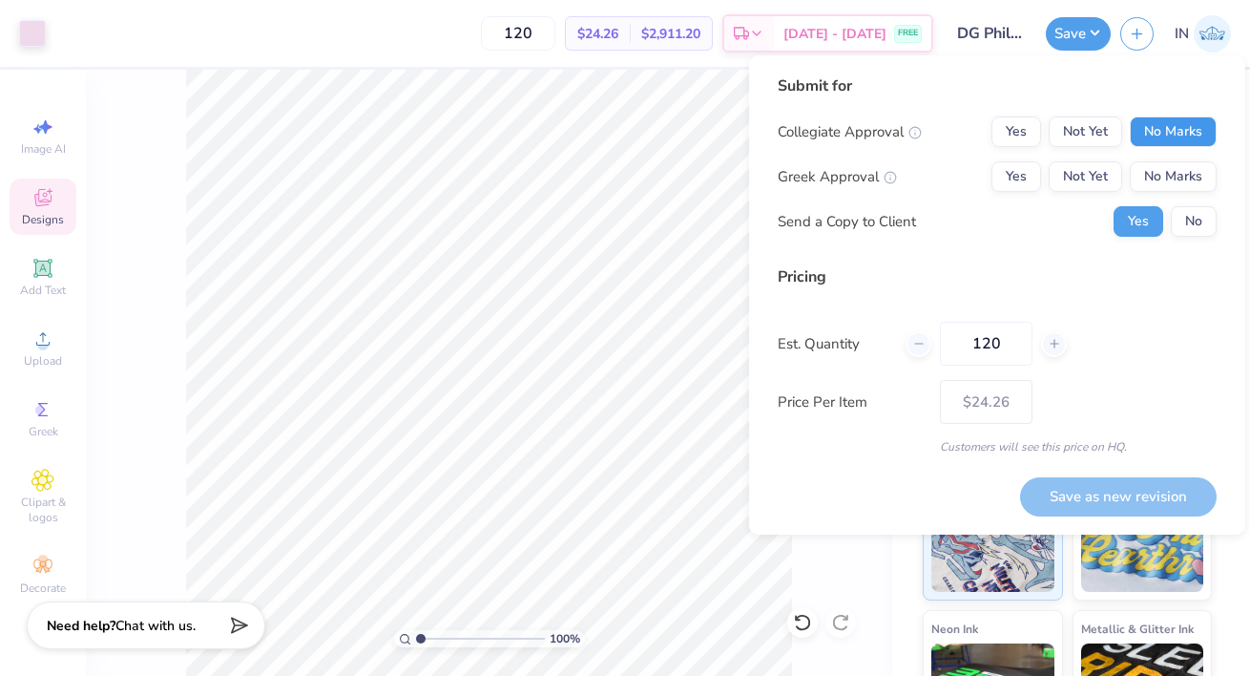
click at [1157, 124] on button "No Marks" at bounding box center [1173, 131] width 87 height 31
click at [1112, 177] on button "Not Yet" at bounding box center [1085, 176] width 73 height 31
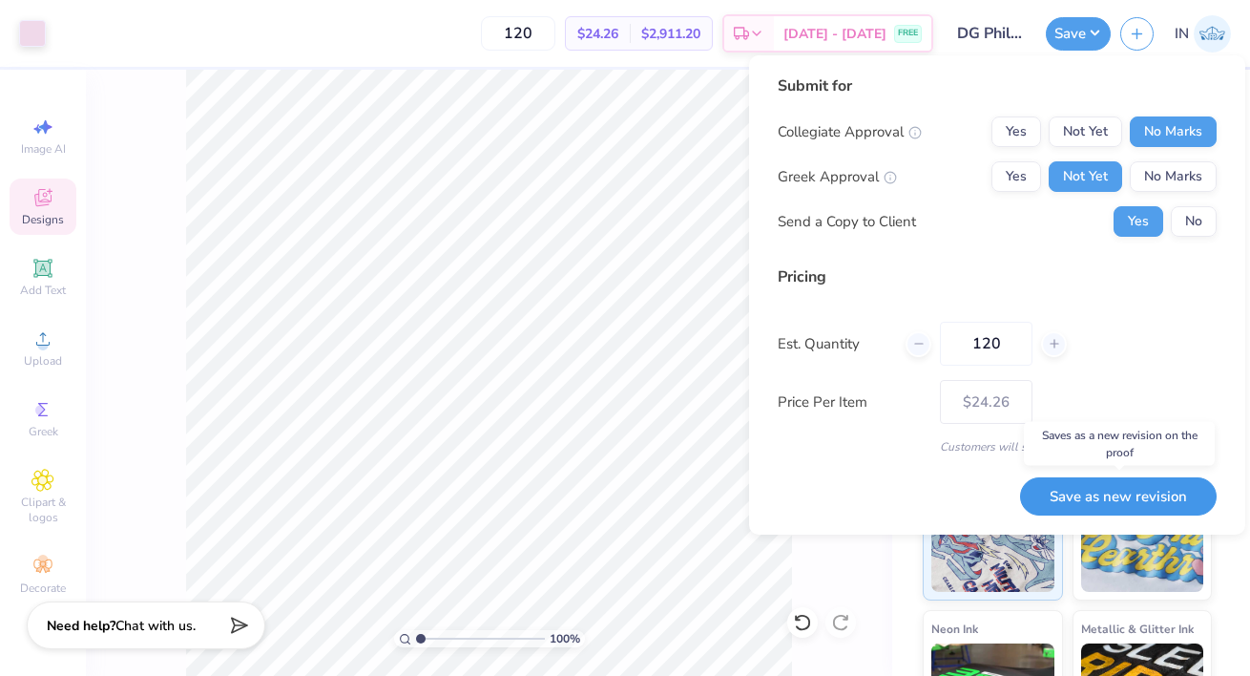
click at [1147, 491] on button "Save as new revision" at bounding box center [1118, 496] width 197 height 39
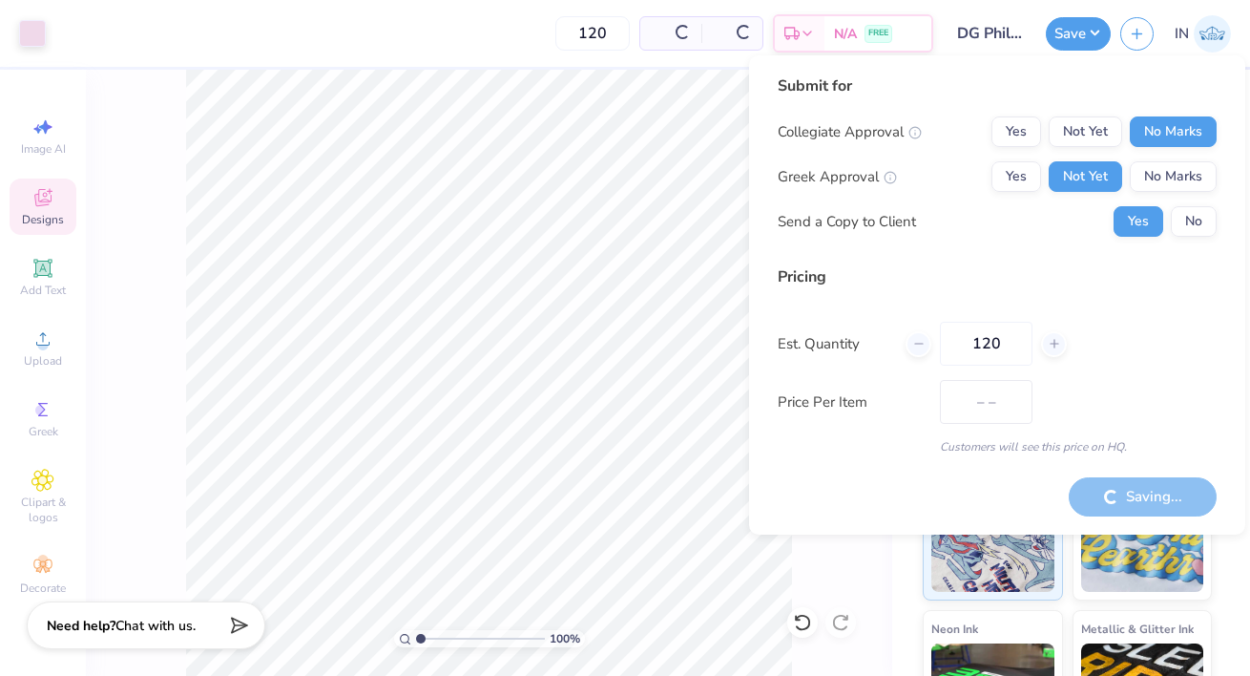
type input "$24.26"
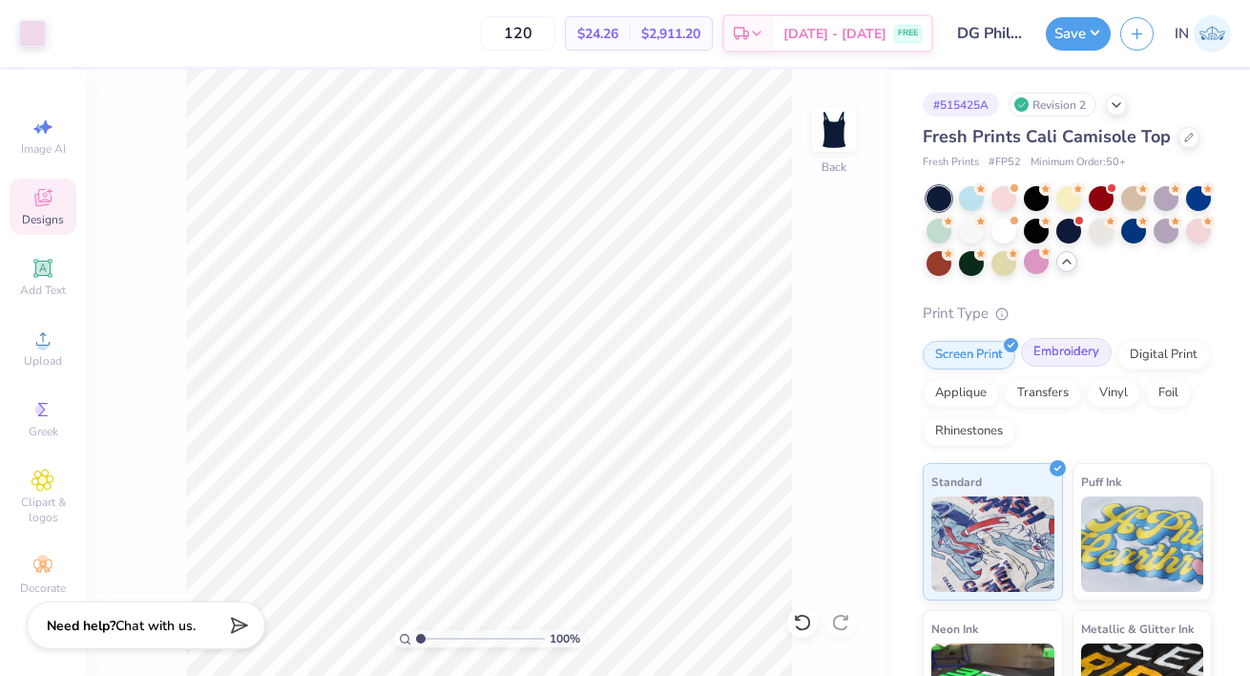
click at [1064, 363] on div "Embroidery" at bounding box center [1066, 352] width 91 height 29
